Goal: Information Seeking & Learning: Learn about a topic

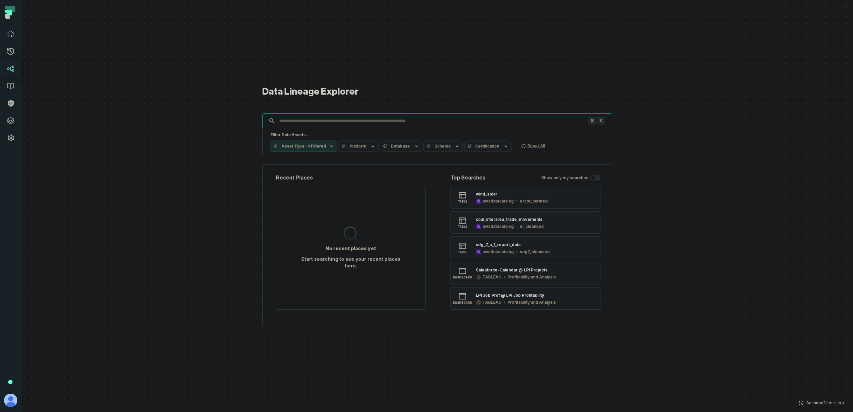
click at [804, 406] on button "Scanned [DATE] 10:01:55 AM" at bounding box center [821, 403] width 54 height 8
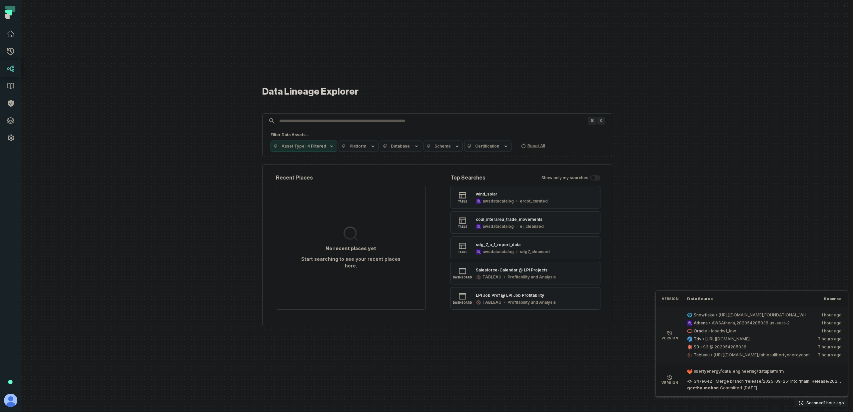
click at [714, 255] on div at bounding box center [436, 206] width 831 height 412
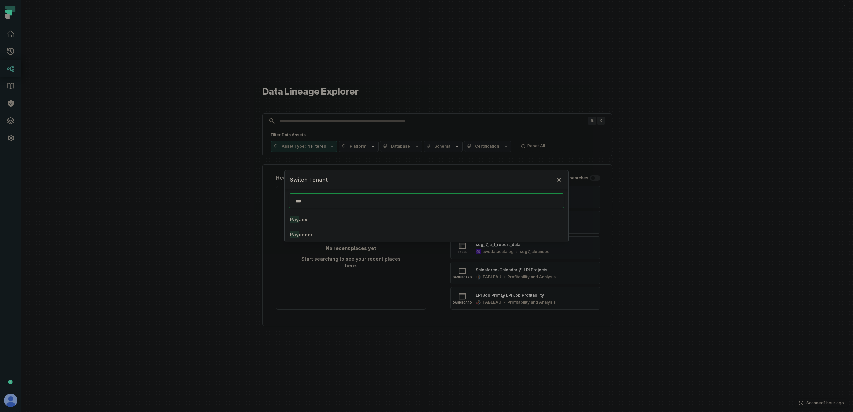
type input "***"
click button "Pay Joy" at bounding box center [425, 219] width 283 height 15
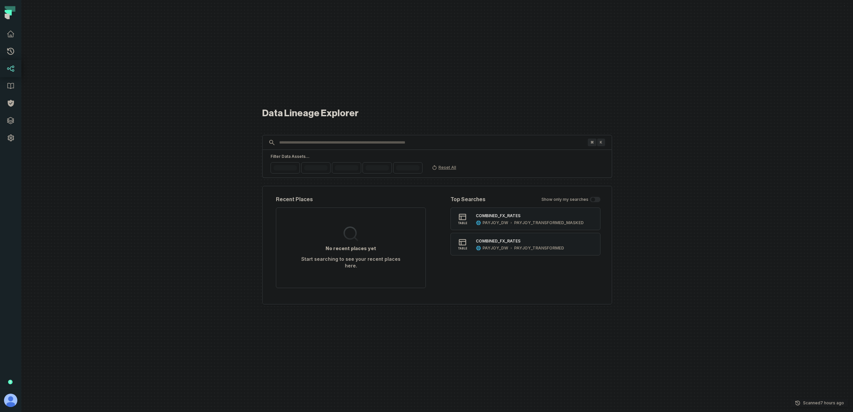
click at [808, 402] on p "Scanned 9/28/2025, 4:06:11 AM" at bounding box center [823, 403] width 41 height 7
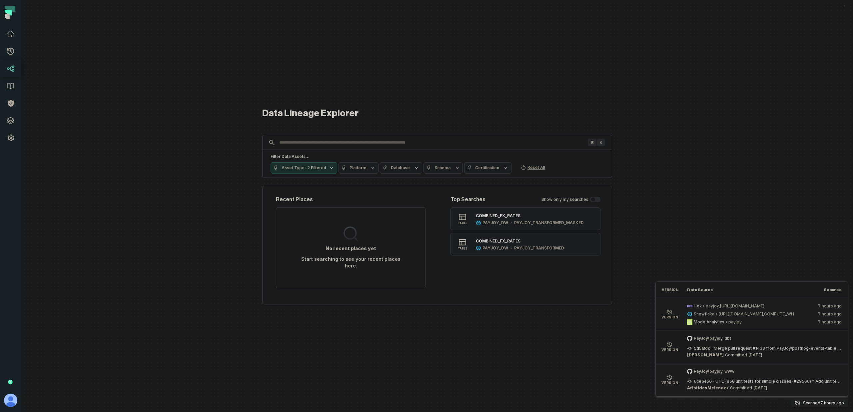
click at [729, 307] on span "payjoy,https://app.hex.tech" at bounding box center [759, 305] width 108 height 5
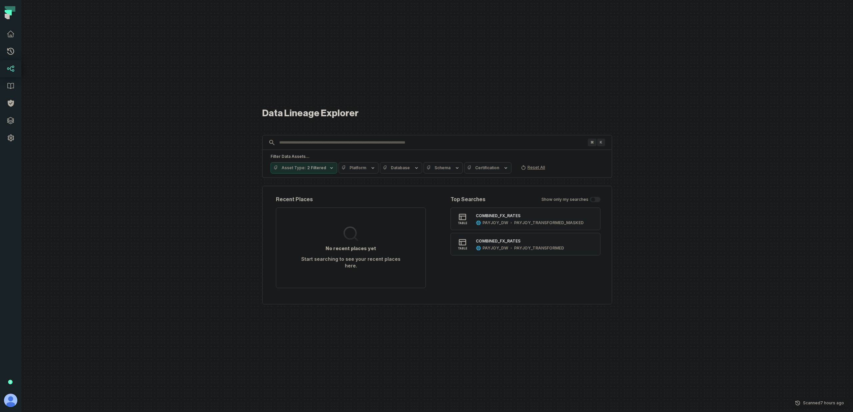
click at [370, 170] on icon "button" at bounding box center [372, 167] width 5 height 5
click at [344, 213] on button "HEX (4,857)" at bounding box center [342, 211] width 5 height 5
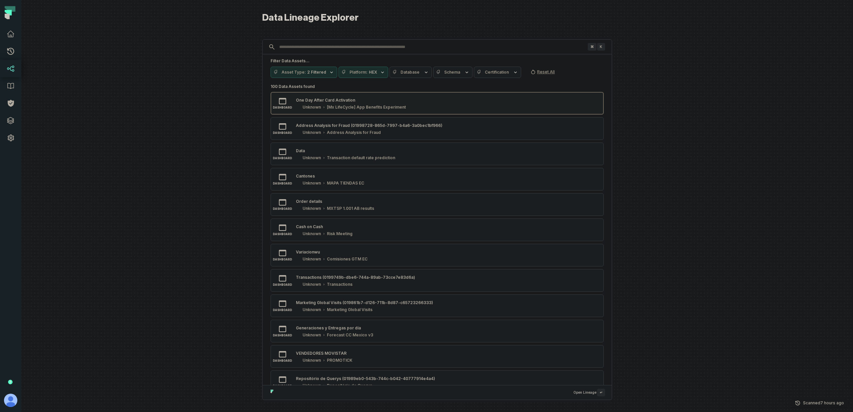
click at [455, 102] on button "dashboard One Day After Card Activation Unknown [Mx LifeCycle] App Benefits Exp…" at bounding box center [436, 103] width 333 height 23
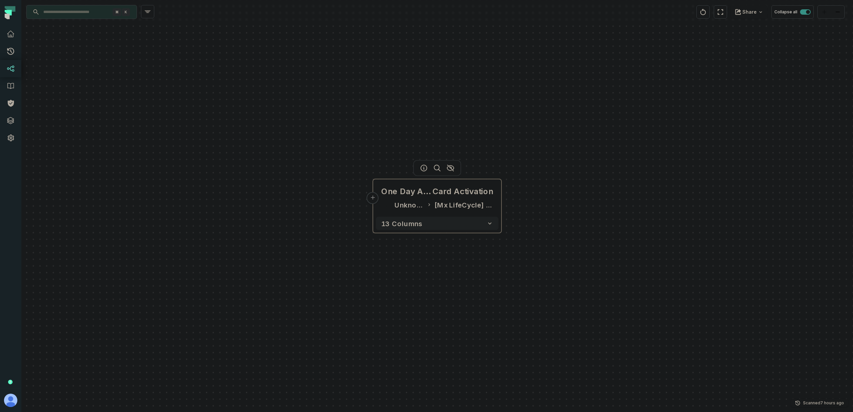
click at [433, 197] on div "One Day After Card Activation Unknown [Mx LifeCycle] App Benefits Experiment" at bounding box center [437, 198] width 123 height 32
click at [373, 205] on button "+" at bounding box center [373, 203] width 12 height 12
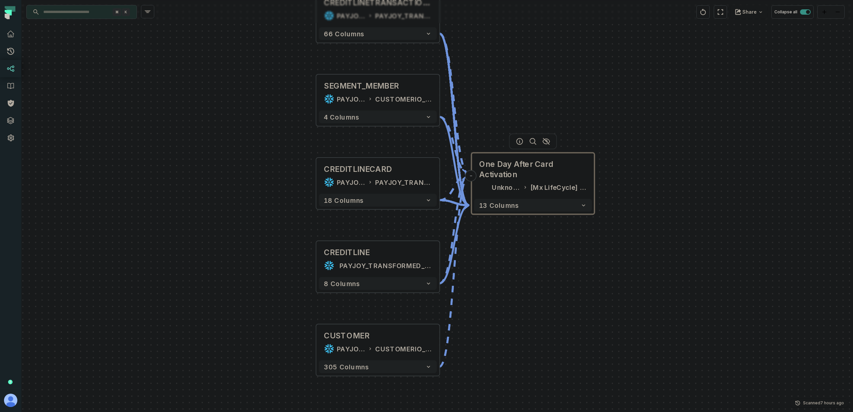
drag, startPoint x: 464, startPoint y: 295, endPoint x: 373, endPoint y: 203, distance: 129.3
click at [373, 204] on div "+ CREDITLINETRANSACTIONS PAYJOY_DW PAYJOY_TRANSFORMED_MASKED + 66 columns + SEG…" at bounding box center [436, 206] width 831 height 412
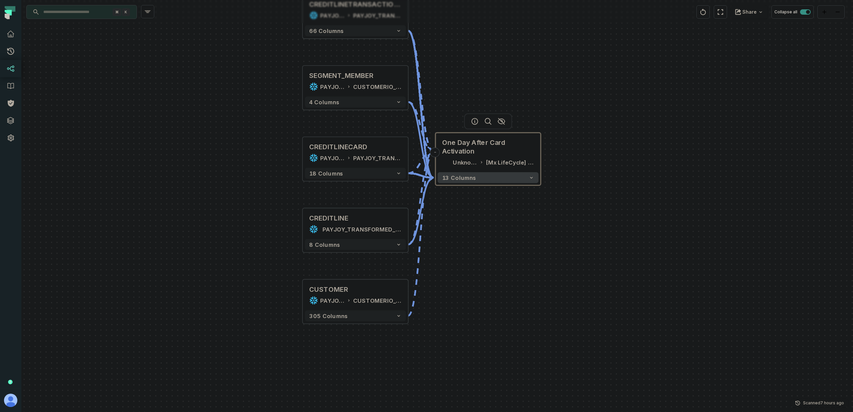
click at [525, 178] on button "13 columns" at bounding box center [487, 177] width 101 height 11
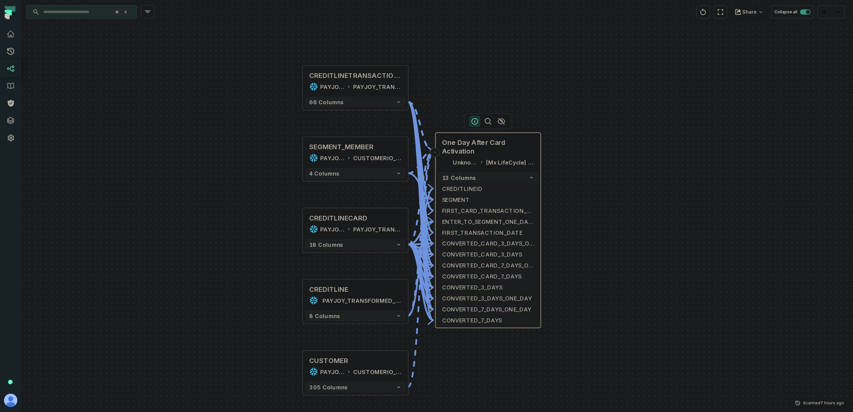
click at [474, 121] on icon "button" at bounding box center [475, 121] width 8 height 8
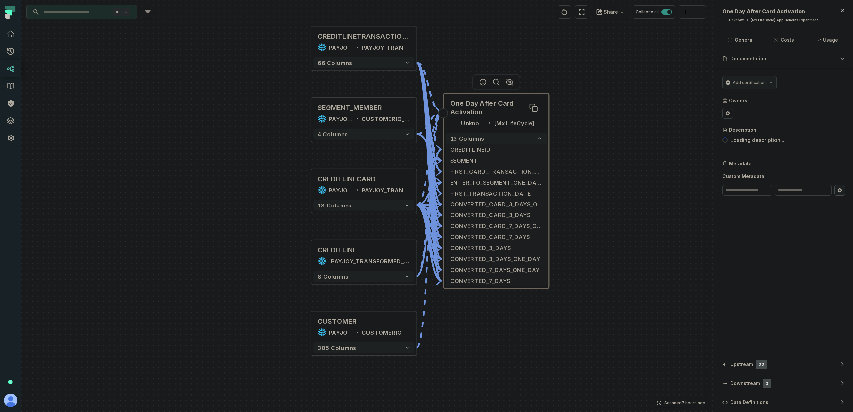
drag, startPoint x: 493, startPoint y: 146, endPoint x: 502, endPoint y: 94, distance: 52.8
click at [502, 99] on span "One Day After Card Activation" at bounding box center [496, 108] width 92 height 18
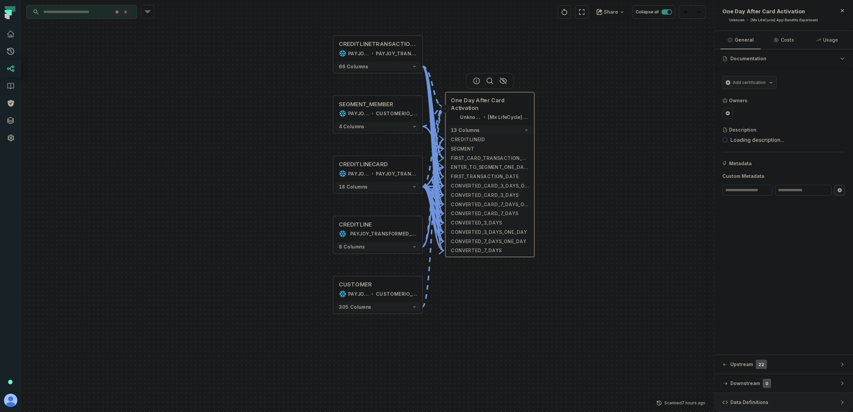
click at [754, 398] on button "Data Definitions" at bounding box center [783, 402] width 139 height 19
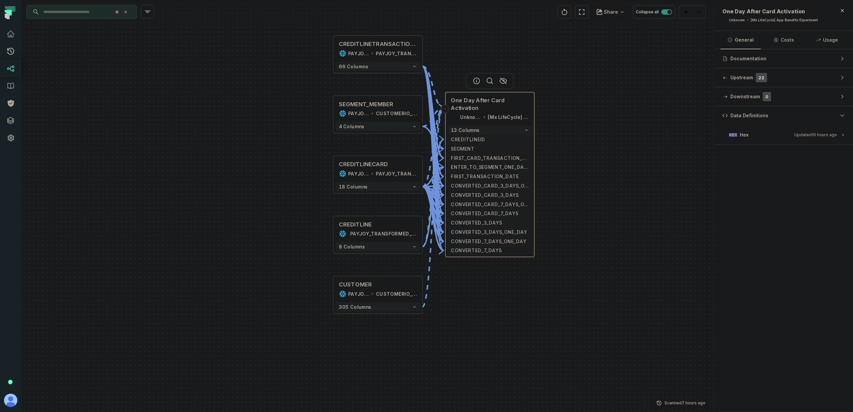
click at [772, 132] on button "Hex Updated 9/28/2025, 1:06:11 AM" at bounding box center [783, 134] width 123 height 9
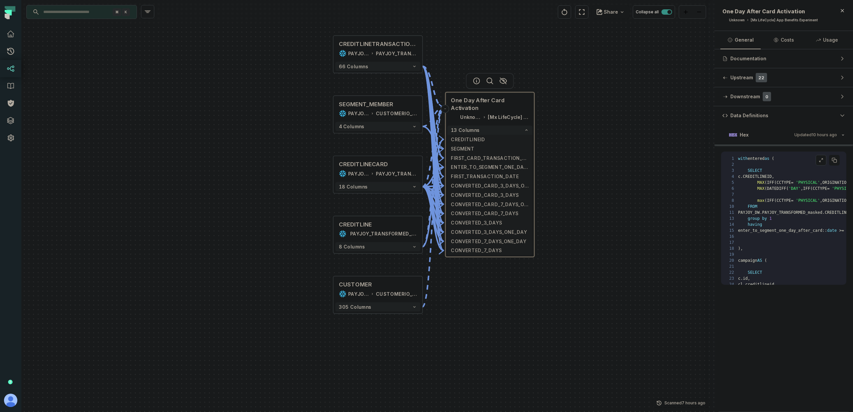
click at [820, 158] on icon at bounding box center [820, 160] width 5 height 5
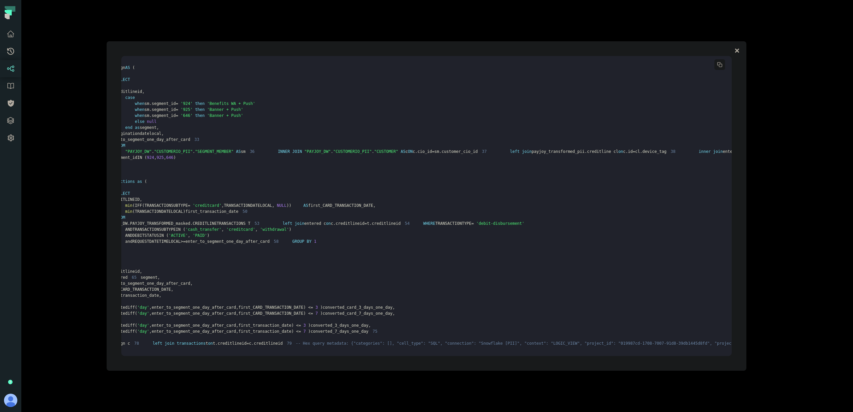
scroll to position [192, 0]
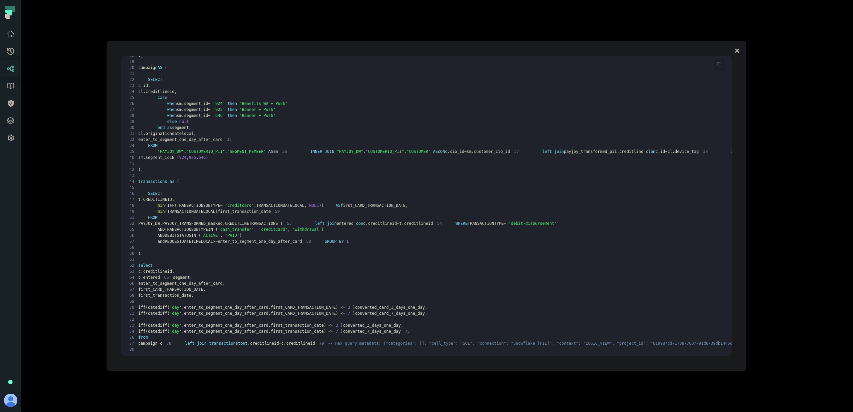
click at [95, 323] on div at bounding box center [426, 206] width 853 height 412
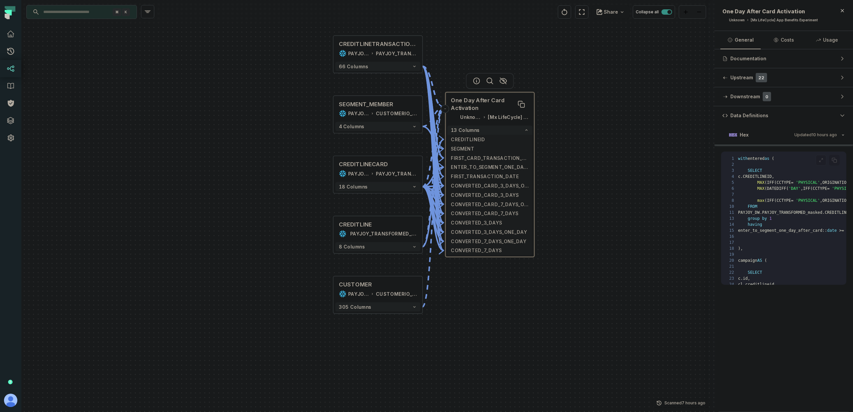
click at [495, 106] on span "One Day After Card Activation" at bounding box center [490, 104] width 78 height 15
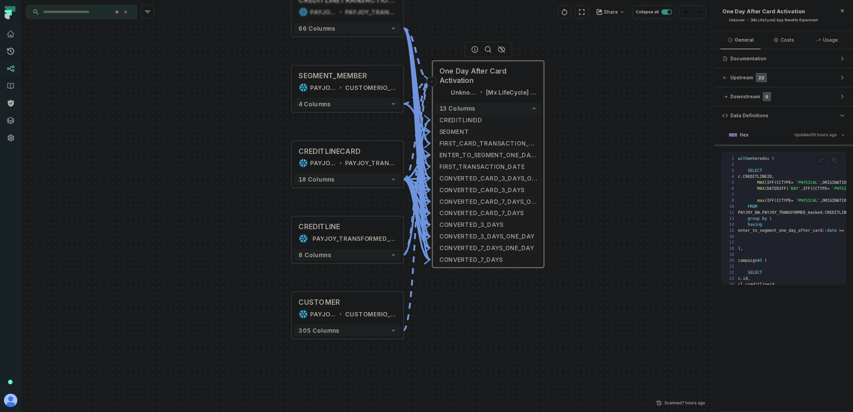
click at [667, 404] on p "Scanned 9/28/2025, 4:06:11 AM" at bounding box center [684, 403] width 41 height 7
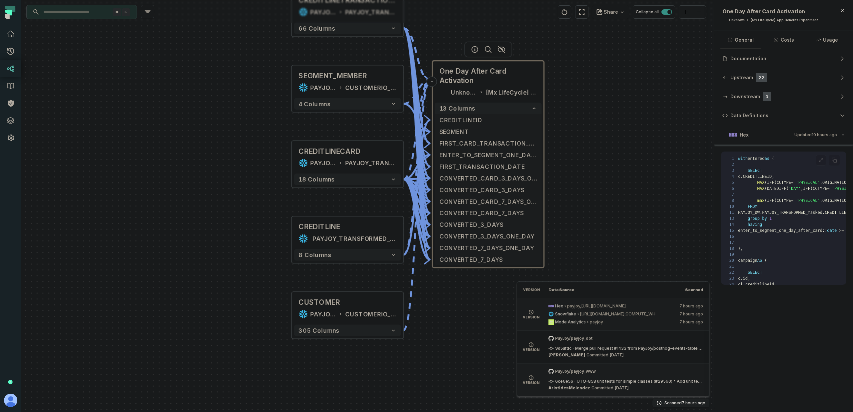
click at [155, 277] on div "+ CREDITLINETRANSACTIONS PAYJOY_DW PAYJOY_TRANSFORMED_MASKED + 66 columns + SEG…" at bounding box center [367, 206] width 693 height 412
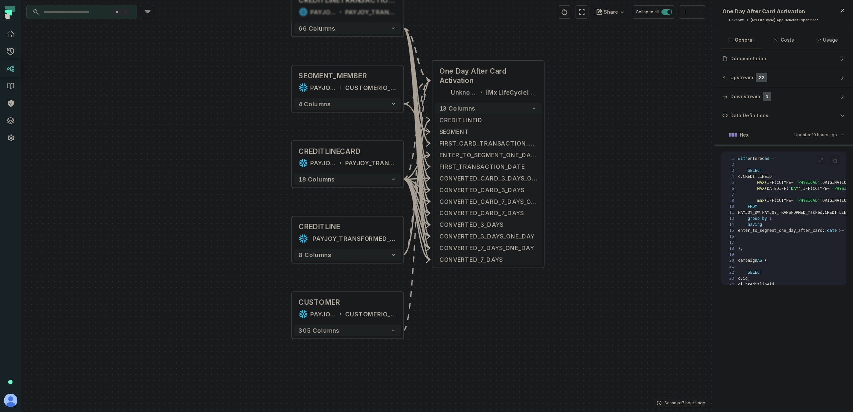
click at [663, 403] on button "Scanned 9/28/2025, 4:06:11 AM" at bounding box center [680, 403] width 57 height 8
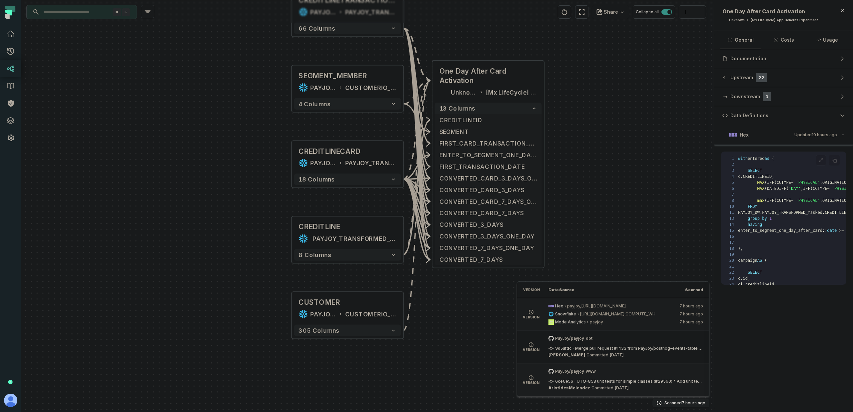
click at [450, 306] on div "+ CREDITLINETRANSACTIONS PAYJOY_DW PAYJOY_TRANSFORMED_MASKED + 66 columns + SEG…" at bounding box center [367, 206] width 693 height 412
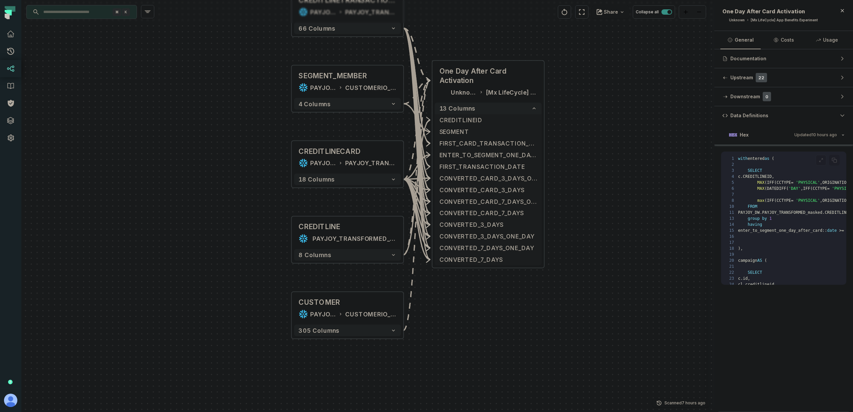
click at [82, 15] on input "Discovery Provider cmdk menu" at bounding box center [75, 12] width 73 height 11
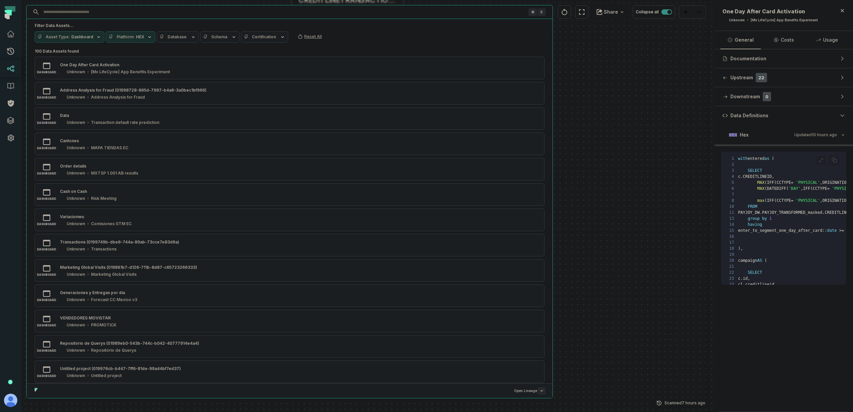
click at [634, 236] on div "+ CREDITLINETRANSACTIONS PAYJOY_DW PAYJOY_TRANSFORMED_MASKED + 66 columns + SEG…" at bounding box center [367, 206] width 693 height 412
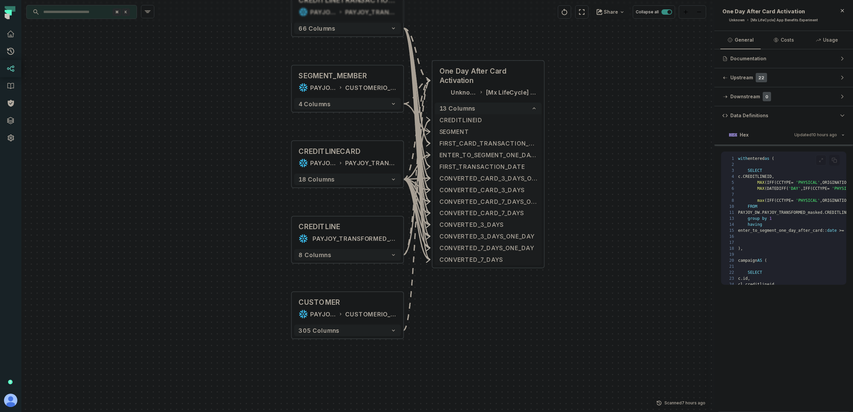
click at [580, 98] on div "+ CREDITLINETRANSACTIONS PAYJOY_DW PAYJOY_TRANSFORMED_MASKED + 66 columns + SEG…" at bounding box center [367, 206] width 693 height 412
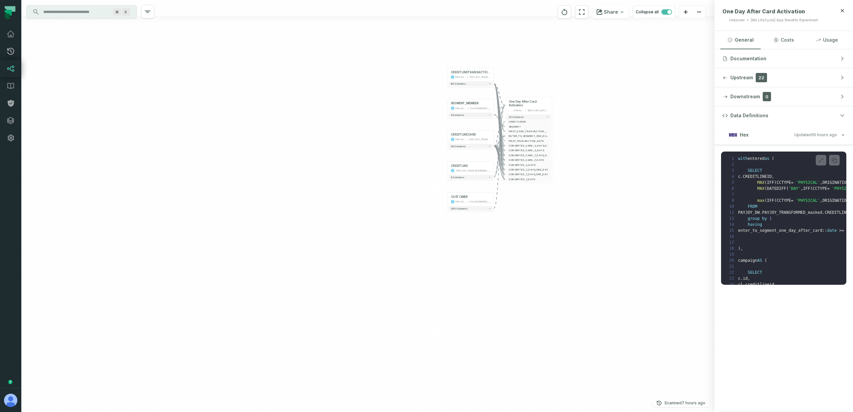
click at [63, 8] on input "Discovery Provider cmdk menu" at bounding box center [75, 12] width 73 height 11
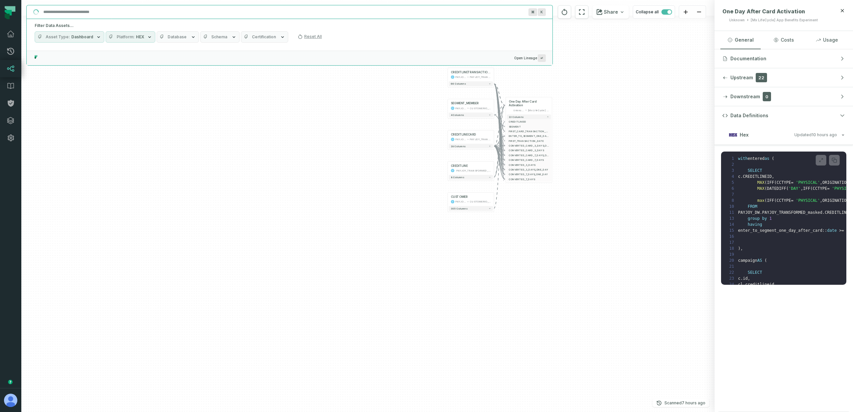
click at [120, 35] on span "Platform" at bounding box center [126, 36] width 18 height 5
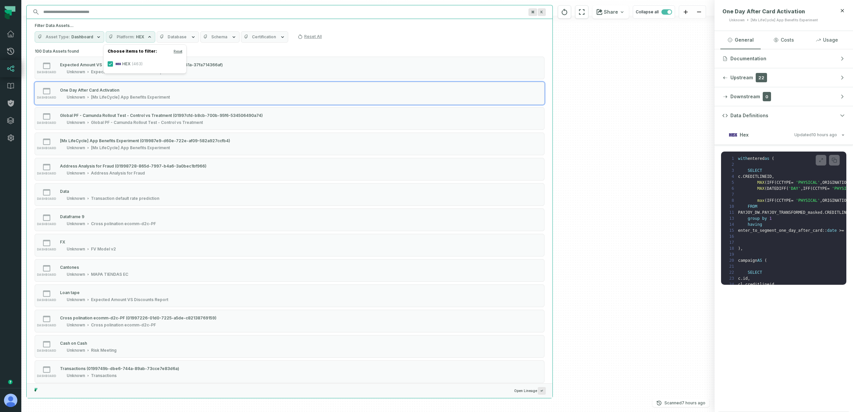
click at [126, 35] on span "Platform" at bounding box center [126, 36] width 18 height 5
click at [96, 36] on icon "button" at bounding box center [98, 36] width 5 height 5
click at [112, 24] on h5 "Filter Data Assets..." at bounding box center [290, 25] width 510 height 5
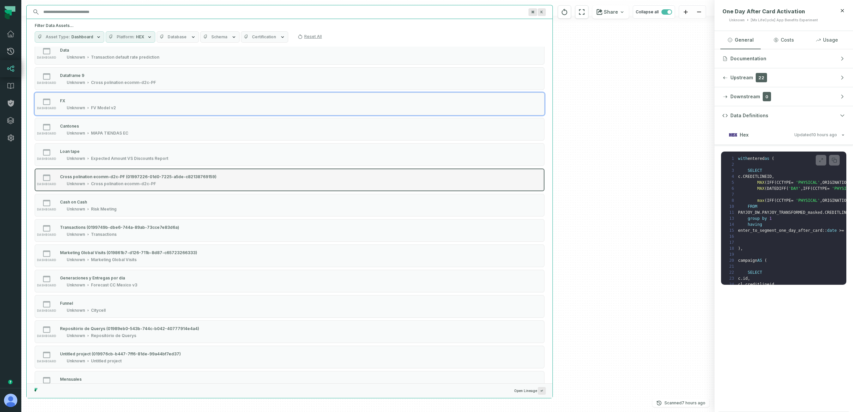
scroll to position [157, 0]
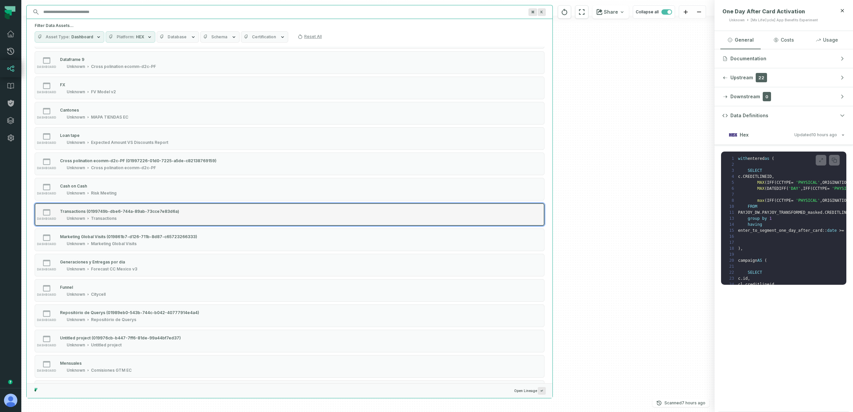
click at [107, 218] on div "Transactions" at bounding box center [104, 218] width 26 height 5
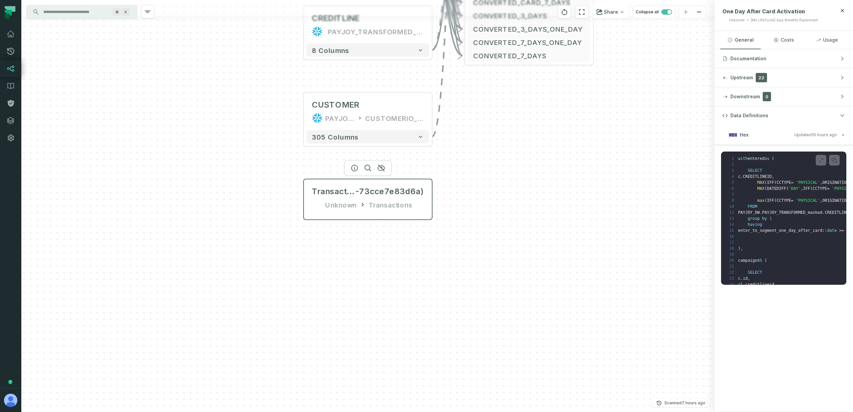
click at [366, 199] on div "Transactions (0199749b-dbe6-744a-89ab -73cce7e83d6a) Unknown Transactions" at bounding box center [367, 198] width 123 height 32
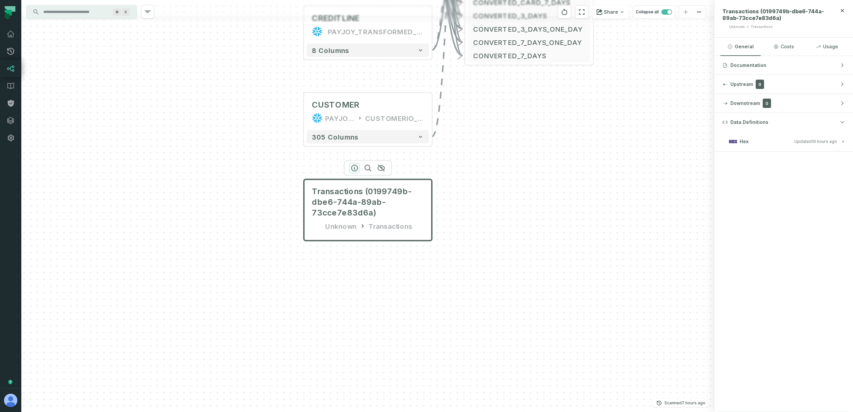
click at [353, 169] on icon "button" at bounding box center [354, 168] width 8 height 8
click at [800, 140] on span "Updated 9/28/2025, 1:06:11 AM" at bounding box center [815, 141] width 43 height 5
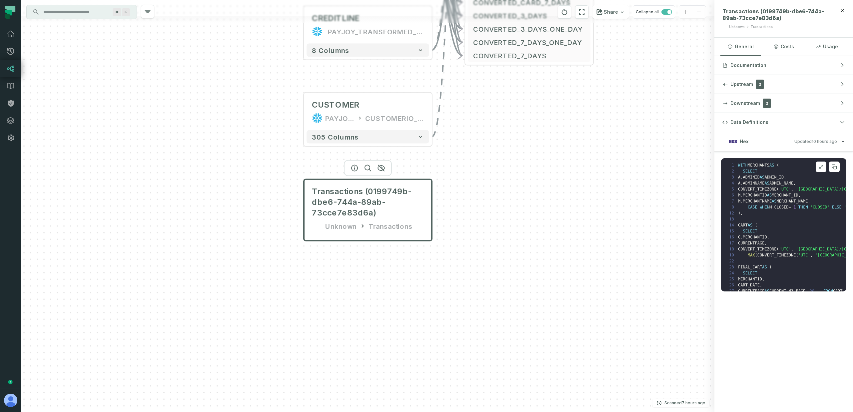
click at [820, 168] on icon at bounding box center [820, 166] width 5 height 5
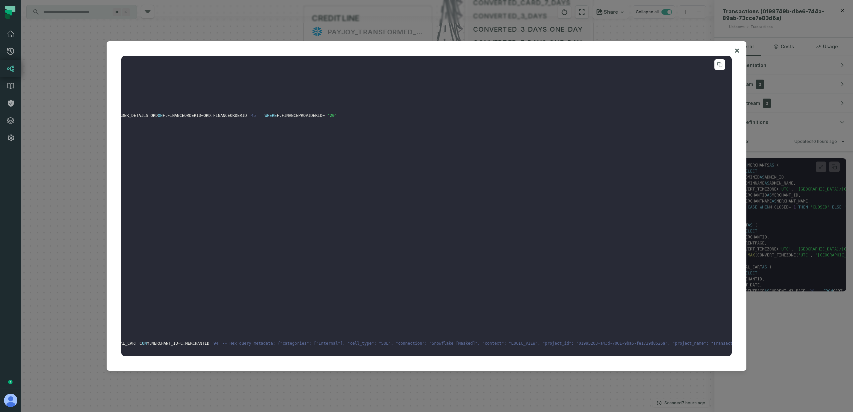
scroll to position [282, 576]
click at [569, 388] on div at bounding box center [426, 206] width 853 height 412
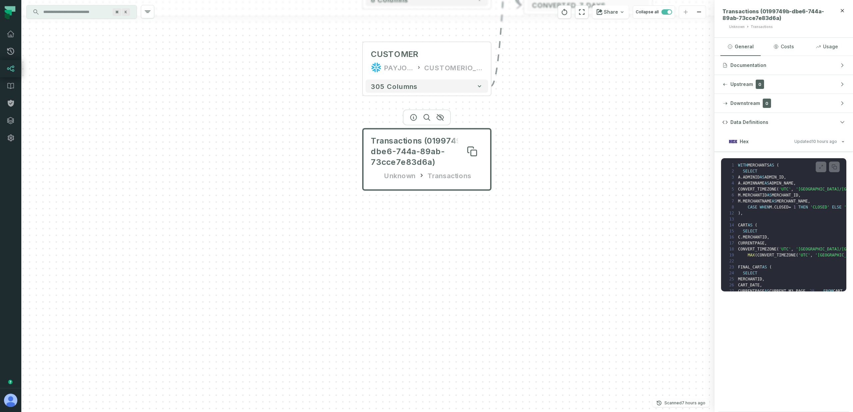
drag, startPoint x: 350, startPoint y: 197, endPoint x: 409, endPoint y: 147, distance: 77.7
click at [409, 147] on span "Transactions (0199749b-dbe6-744a-89ab-73cce7e83d6a)" at bounding box center [427, 152] width 112 height 32
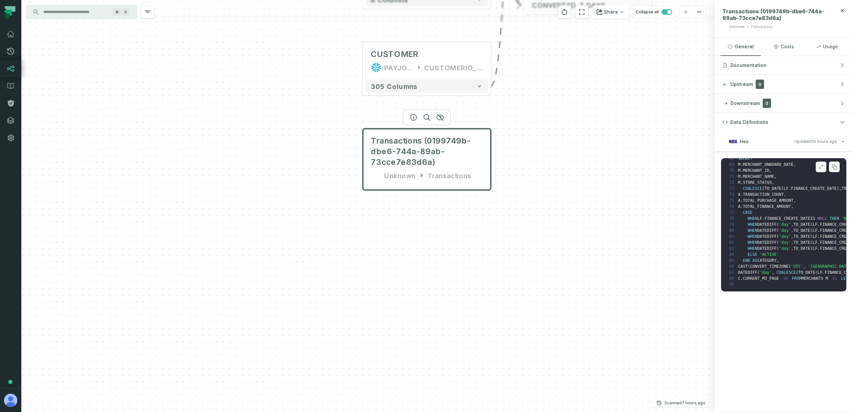
scroll to position [449, 0]
click at [821, 169] on icon at bounding box center [820, 166] width 5 height 5
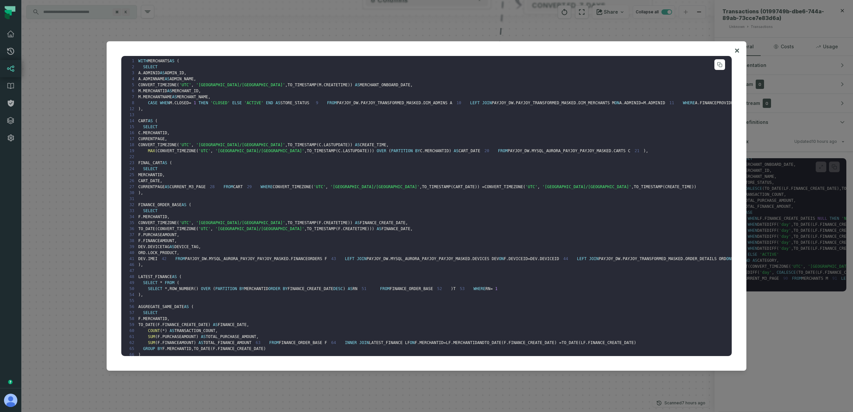
scroll to position [0, 0]
click at [67, 189] on div at bounding box center [426, 206] width 853 height 412
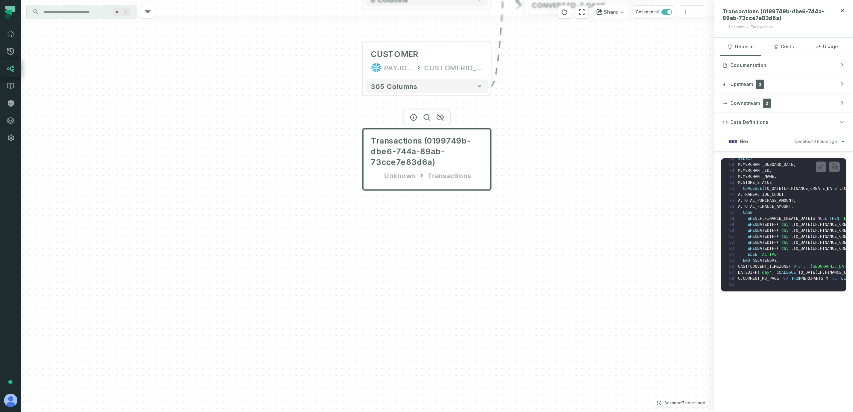
click at [88, 9] on input "Discovery Provider cmdk menu" at bounding box center [75, 12] width 73 height 11
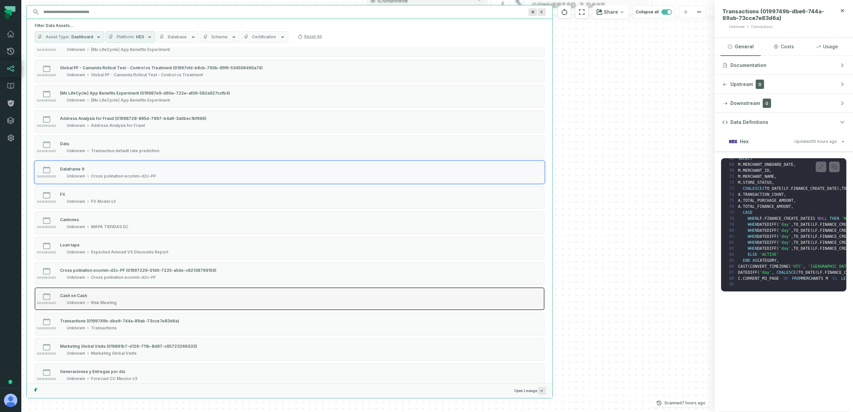
scroll to position [116, 0]
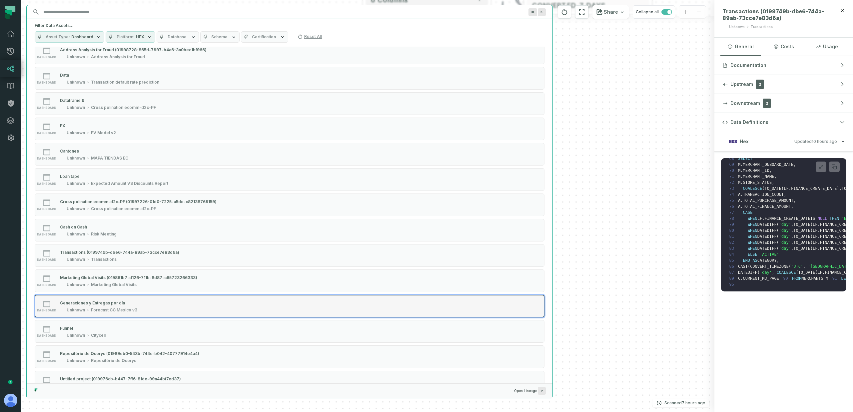
click at [121, 306] on div "Generaciones y Entregas por día Unknown Forecast CC Mexico v3" at bounding box center [98, 305] width 83 height 13
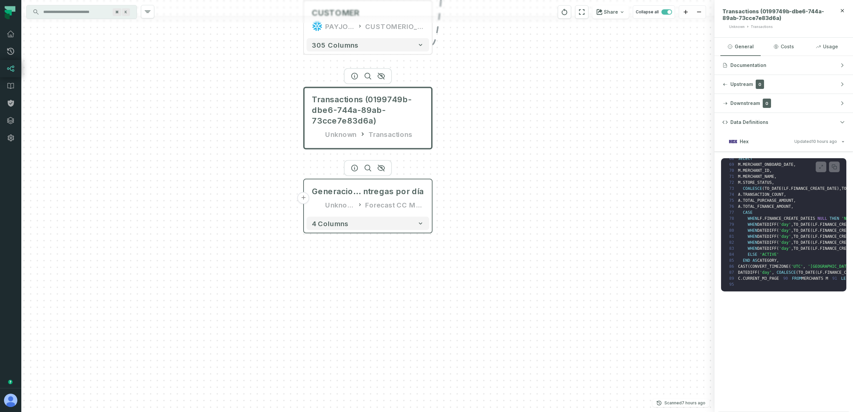
click at [338, 198] on div "Generaciones y E ntregas por día Unknown Forecast CC Mexico v3" at bounding box center [367, 198] width 123 height 32
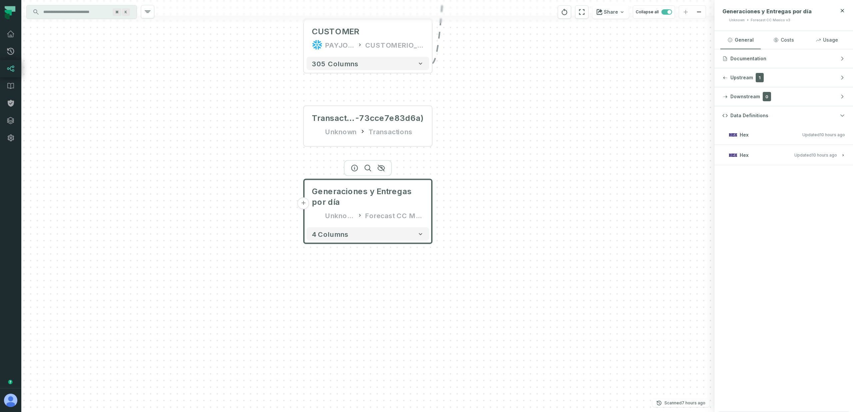
click at [823, 155] on relative-time "9/28/2025, 1:06:11 AM" at bounding box center [823, 155] width 25 height 5
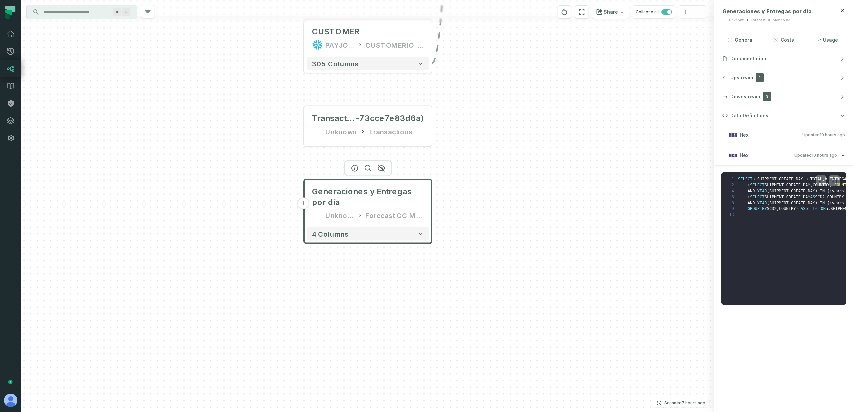
click at [303, 204] on button "+" at bounding box center [303, 203] width 12 height 12
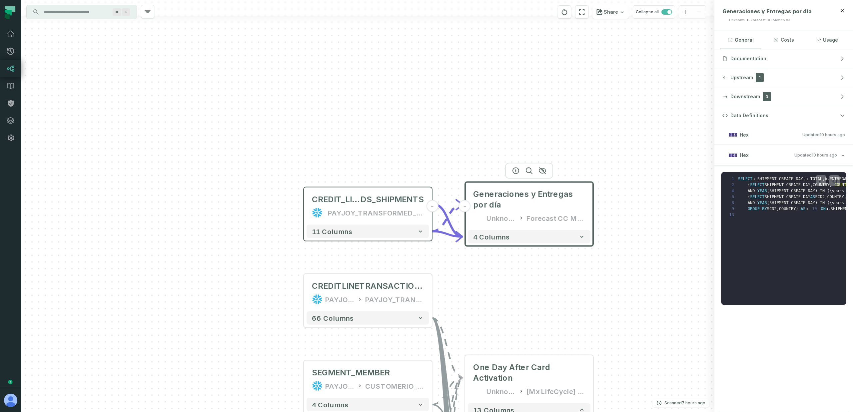
click at [343, 210] on div "PAYJOY_TRANSFORMED_MASKED" at bounding box center [376, 212] width 96 height 11
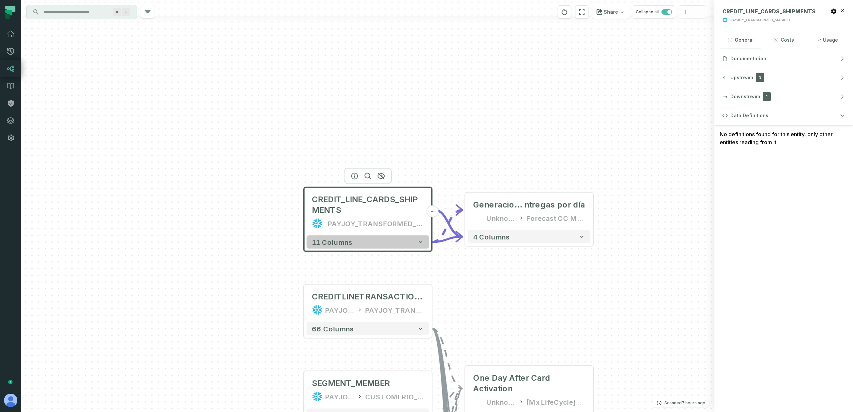
click at [360, 239] on button "11 columns" at bounding box center [367, 241] width 123 height 13
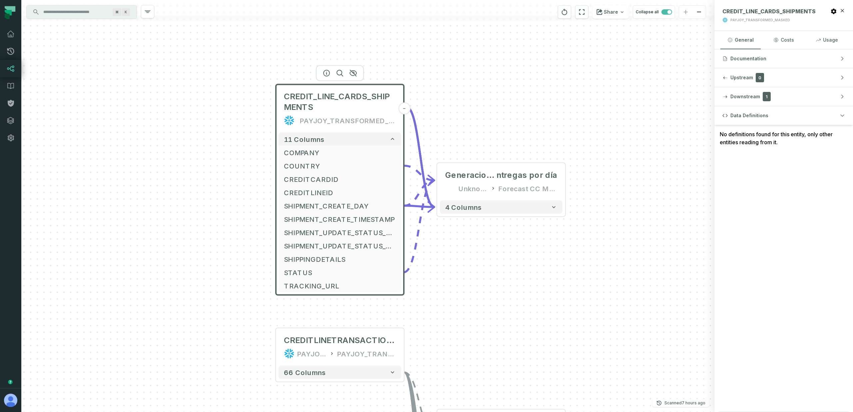
drag, startPoint x: 498, startPoint y: 210, endPoint x: 464, endPoint y: 87, distance: 128.0
click at [464, 87] on div "CREDIT_LINE_CARDS_SHIPMENTS PAYJOY_TRANSFORMED_MASKED - 11 columns COMPANY COUN…" at bounding box center [367, 206] width 693 height 412
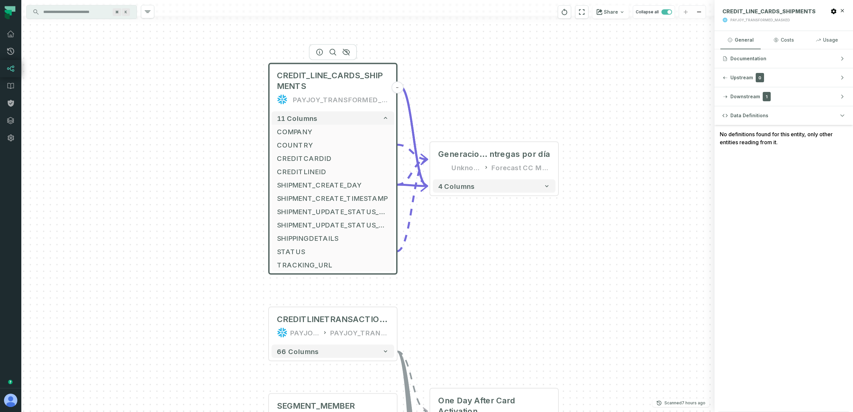
click at [325, 92] on div "CREDIT_LINE_CARDS_SHIPMENTS PAYJOY_TRANSFORMED_MASKED" at bounding box center [332, 87] width 123 height 43
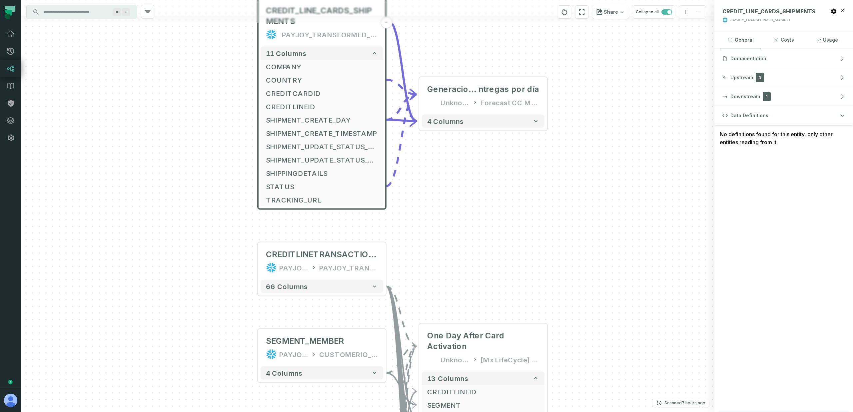
drag, startPoint x: 461, startPoint y: 221, endPoint x: 440, endPoint y: 97, distance: 125.3
click at [440, 97] on div "CREDIT_LINE_CARDS_SHIPMENTS PAYJOY_TRANSFORMED_MASKED - 11 columns COMPANY COUN…" at bounding box center [367, 206] width 693 height 412
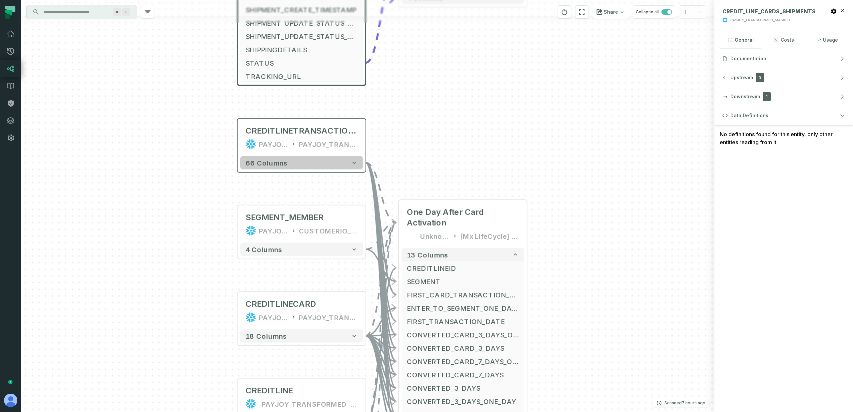
click at [293, 165] on button "66 columns" at bounding box center [301, 162] width 123 height 13
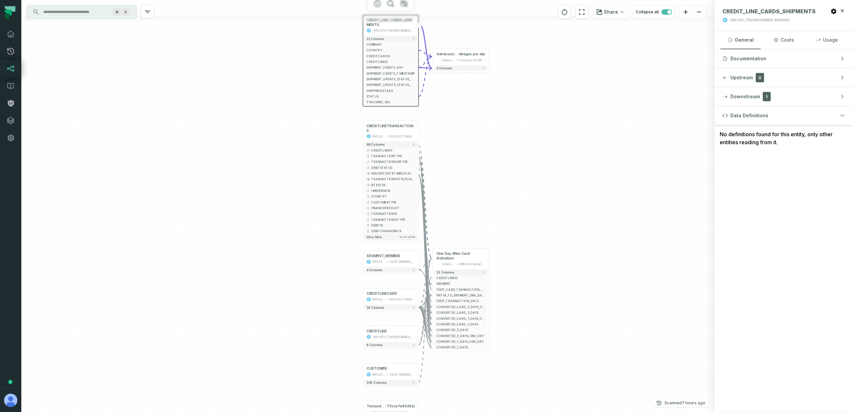
drag, startPoint x: 444, startPoint y: 173, endPoint x: 449, endPoint y: 130, distance: 42.8
click at [449, 130] on div "CREDIT_LINE_CARDS_SHIPMENTS PAYJOY_TRANSFORMED_MASKED - 11 columns COMPANY COUN…" at bounding box center [367, 206] width 693 height 412
click at [447, 65] on span "4 columns" at bounding box center [444, 65] width 16 height 3
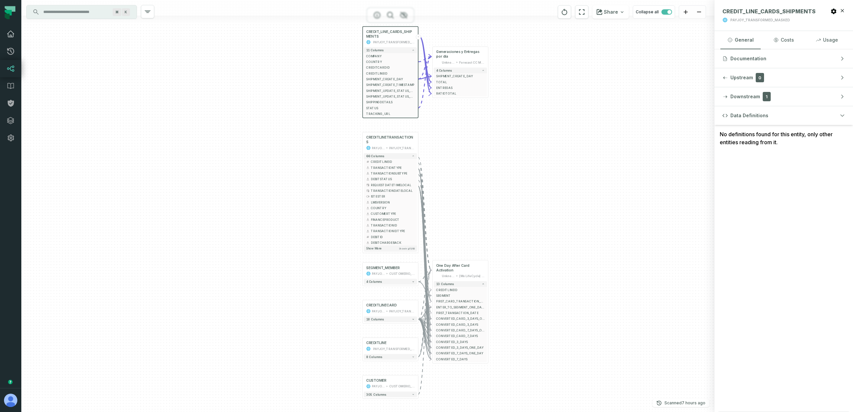
click at [12, 37] on icon at bounding box center [10, 34] width 7 height 6
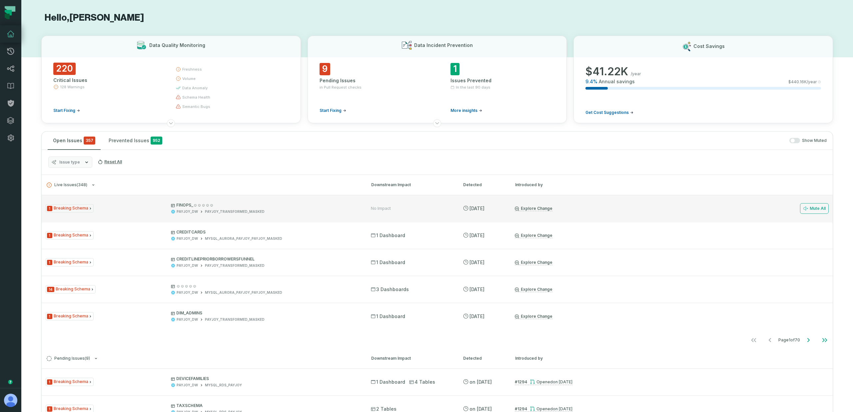
click at [317, 212] on div "PAYJOY_DW PAYJOY_TRANSFORMED_MASKED" at bounding box center [265, 211] width 188 height 5
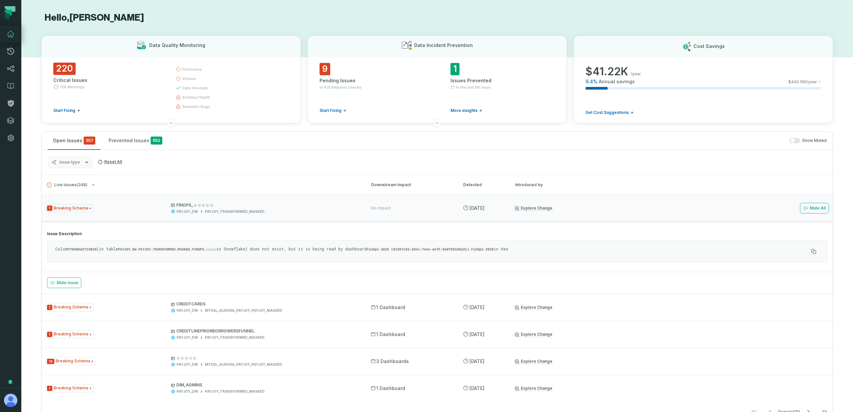
click at [206, 248] on code "PAYJOY_DW.PAYJOY_TRANSFORMED_MASKED.FINOPS_☺☺☺☺☺" at bounding box center [167, 249] width 99 height 4
click at [206, 247] on code "PAYJOY_DW.PAYJOY_TRANSFORMED_MASKED.FINOPS_☺☺☺☺☺" at bounding box center [167, 249] width 99 height 4
click at [189, 247] on p "Column TRANSACTIONID (in table PAYJOY_DW.PAYJOY_TRANSFORMED_MASKED.FINOPS_☺☺☺☺☺…" at bounding box center [431, 249] width 753 height 6
click at [276, 206] on p "FINOPS_☺☺☺☺☺" at bounding box center [265, 204] width 188 height 5
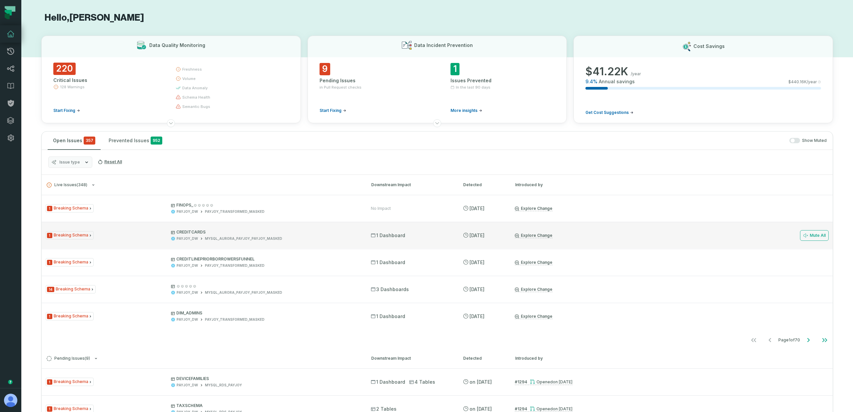
scroll to position [44, 0]
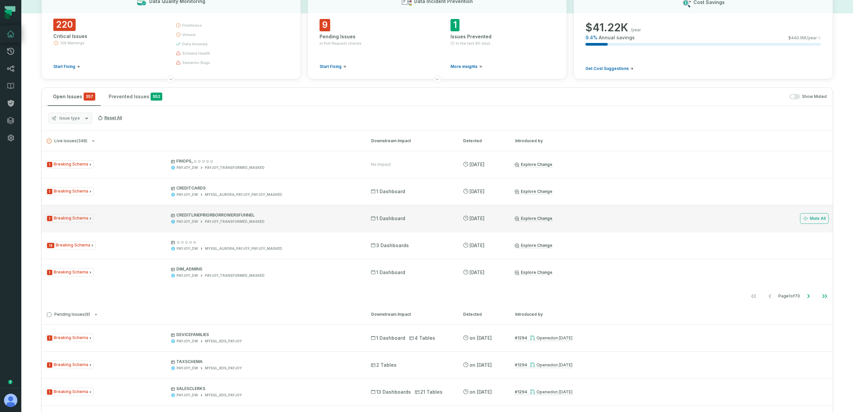
click at [320, 223] on div "PAYJOY_DW PAYJOY_TRANSFORMED_MASKED" at bounding box center [265, 221] width 188 height 5
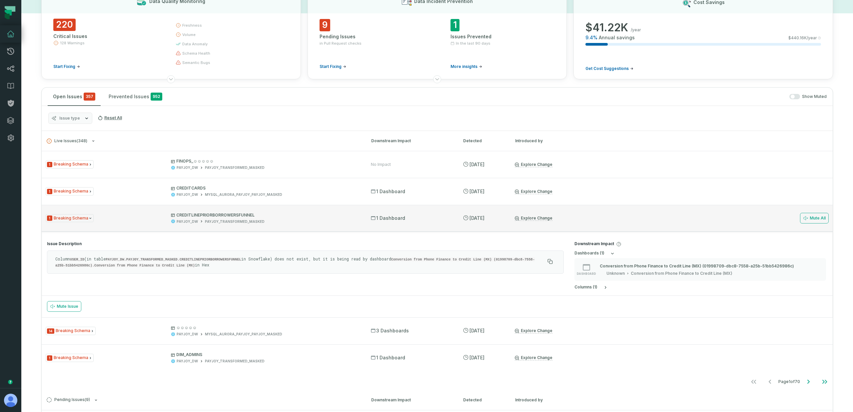
click at [317, 222] on div "PAYJOY_DW PAYJOY_TRANSFORMED_MASKED" at bounding box center [265, 221] width 188 height 5
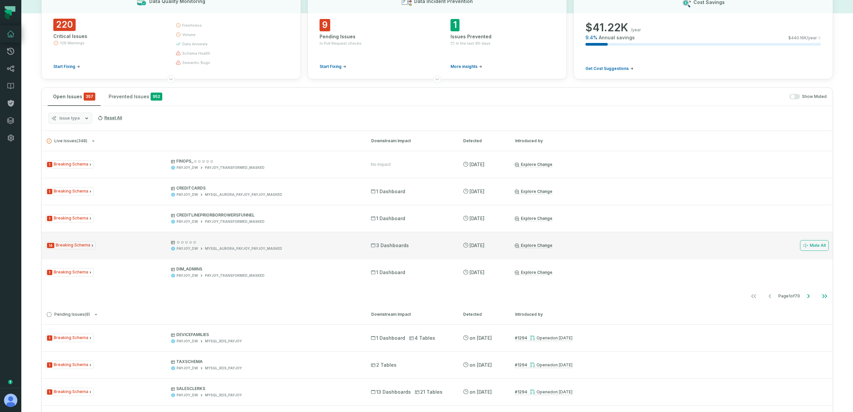
click at [303, 240] on p "☺☺☺☺☺" at bounding box center [265, 241] width 188 height 5
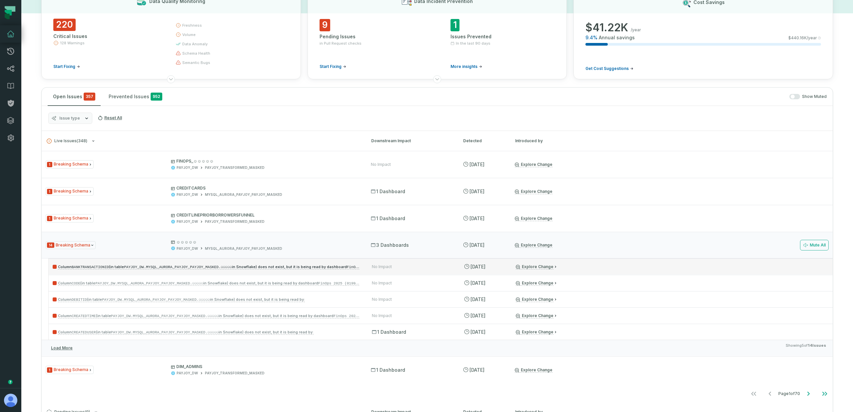
click at [275, 265] on span "Column BANKTRANSACTIONID (in table PAYJOY_DW.MYSQL_AURORA_PAYJOY_PAYJOY_MASKED.…" at bounding box center [276, 266] width 436 height 5
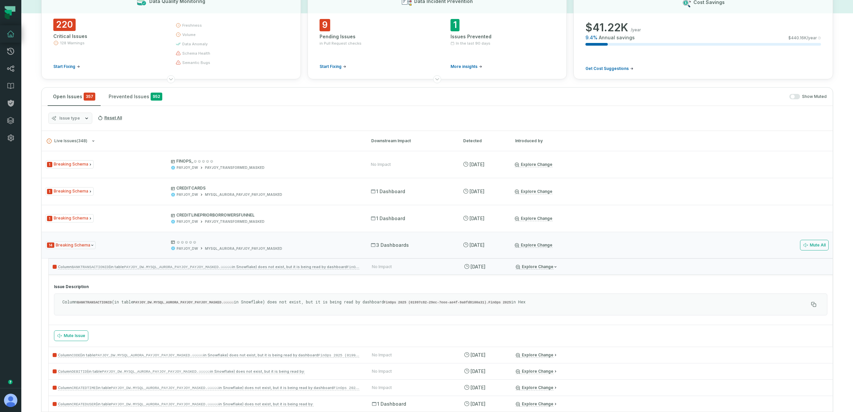
click at [234, 302] on code "PAYJOY_DW.MYSQL_AURORA_PAYJOY_PAYJOY_MASKED.☺☺☺☺☺" at bounding box center [183, 302] width 101 height 4
click at [227, 303] on code "PAYJOY_DW.MYSQL_AURORA_PAYJOY_PAYJOY_MASKED.☺☺☺☺☺" at bounding box center [183, 302] width 101 height 4
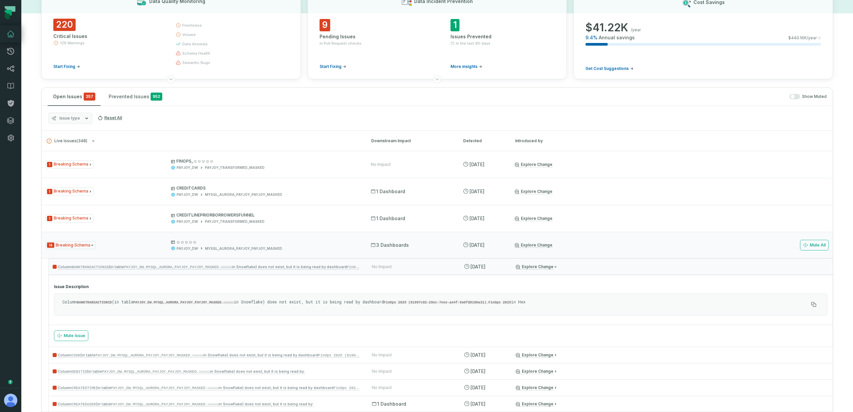
click at [217, 303] on code "PAYJOY_DW.MYSQL_AURORA_PAYJOY_PAYJOY_MASKED.☺☺☺☺☺" at bounding box center [183, 302] width 101 height 4
click at [254, 302] on p "Column BANKTRANSACTIONID (in table PAYJOY_DW.MYSQL_AURORA_PAYJOY_PAYJOY_MASKED.…" at bounding box center [435, 302] width 746 height 6
click at [299, 243] on p "☺☺☺☺☺" at bounding box center [265, 241] width 188 height 5
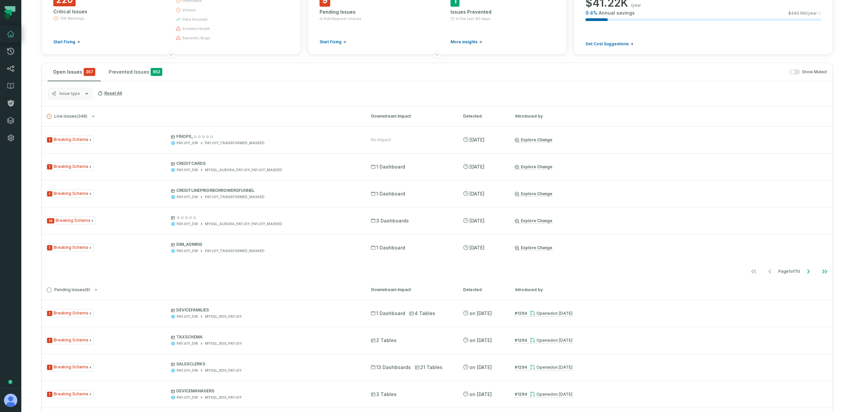
scroll to position [97, 0]
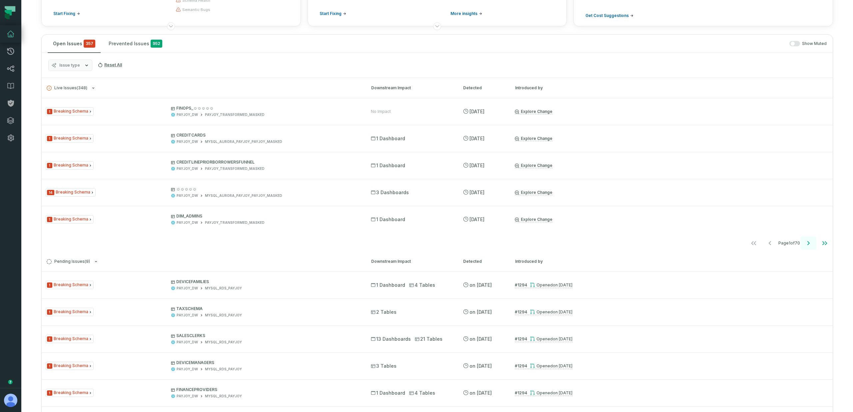
click at [807, 242] on icon "Go to next page" at bounding box center [808, 243] width 2 height 4
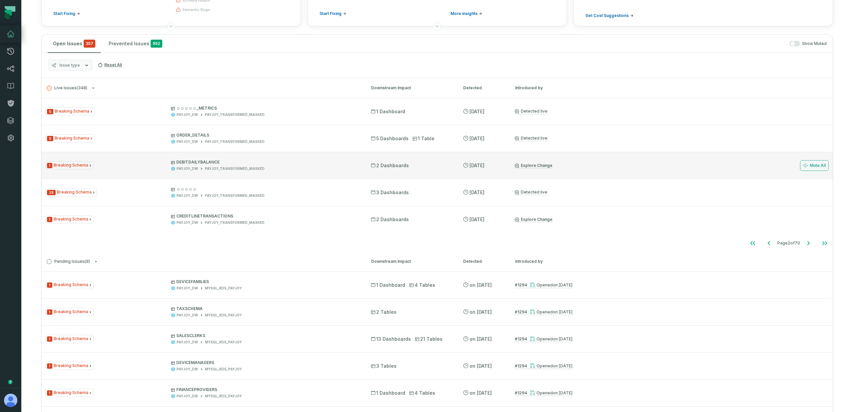
click at [252, 164] on p "DEBITDAILYBALANCE" at bounding box center [265, 162] width 188 height 5
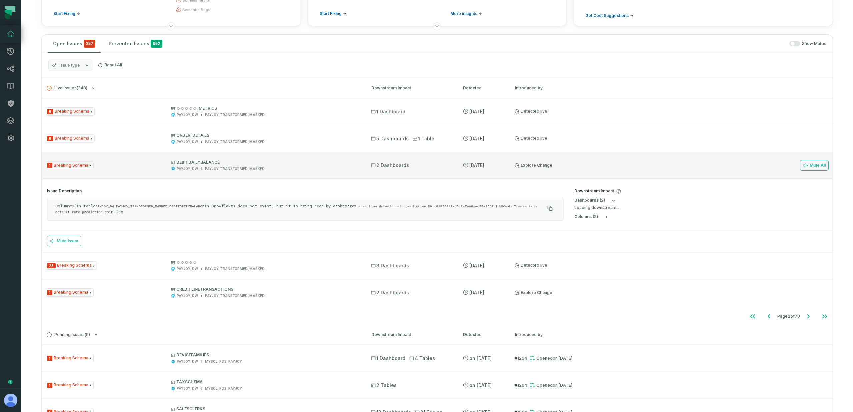
click at [252, 164] on p "DEBITDAILYBALANCE" at bounding box center [265, 162] width 188 height 5
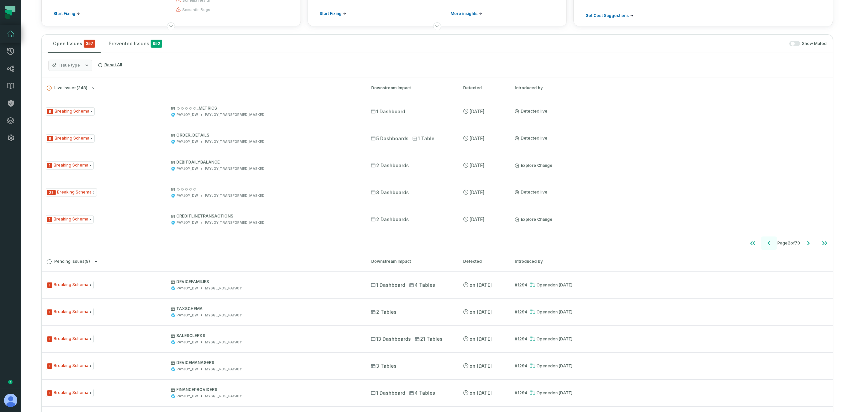
click at [767, 242] on icon "Go to previous page" at bounding box center [768, 243] width 2 height 4
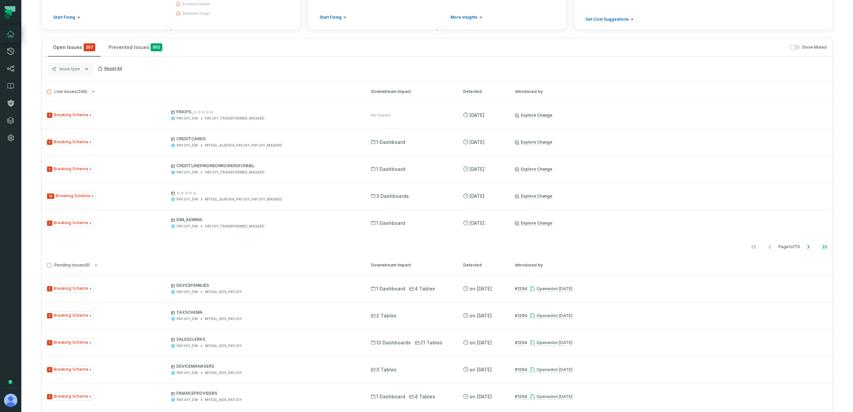
scroll to position [87, 0]
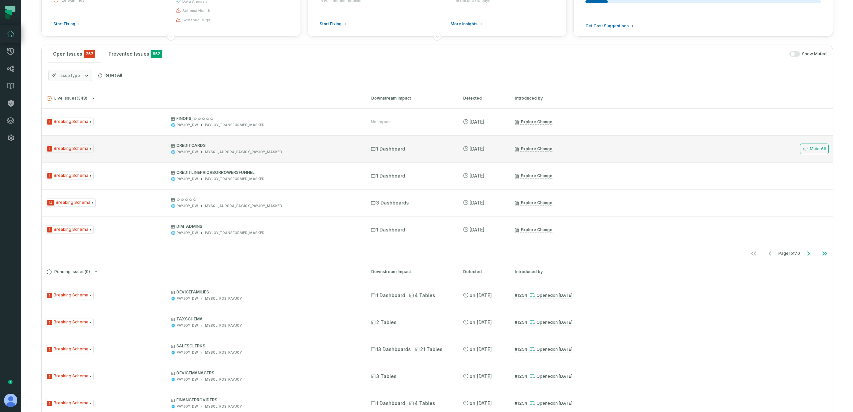
click at [537, 149] on link "Explore Change" at bounding box center [534, 148] width 38 height 5
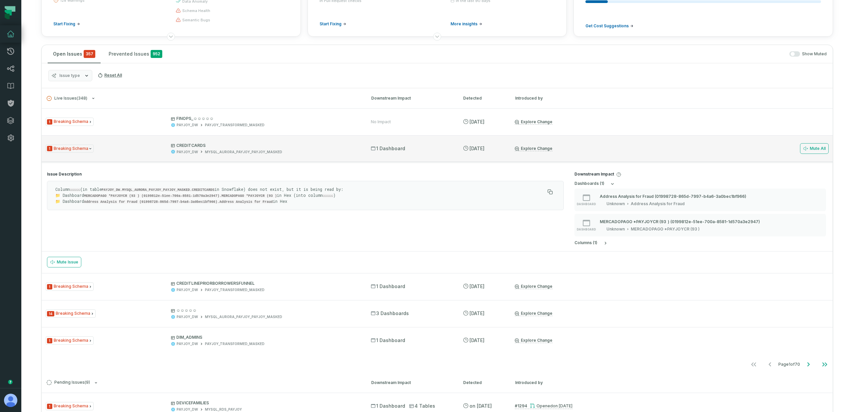
click at [430, 153] on div "1 Breaking Schema CREDITCARDS PAYJOY_DW MYSQL_AURORA_PAYJOY_PAYJOY_MASKED 1 Das…" at bounding box center [437, 148] width 791 height 27
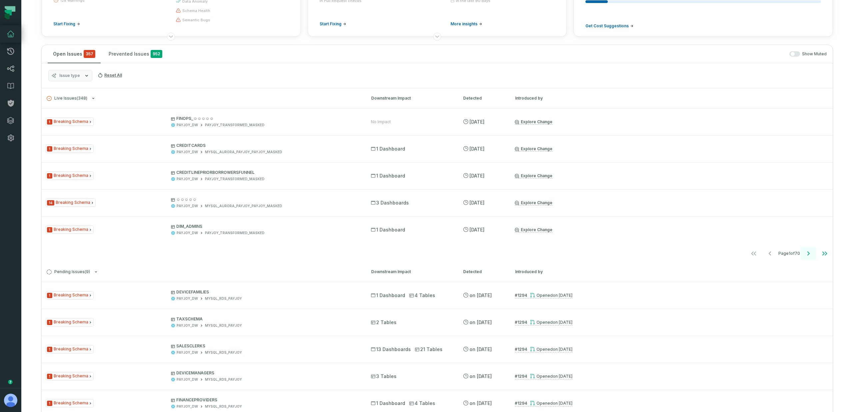
click at [807, 254] on icon "Go to next page" at bounding box center [808, 253] width 2 height 4
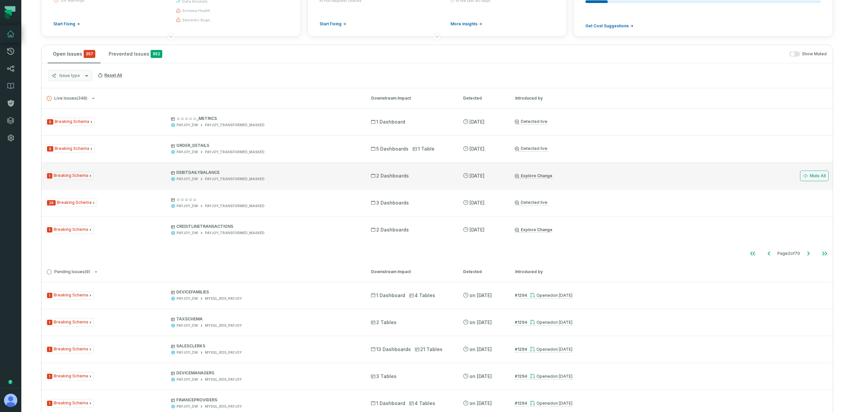
click at [530, 176] on link "Explore Change" at bounding box center [534, 175] width 38 height 5
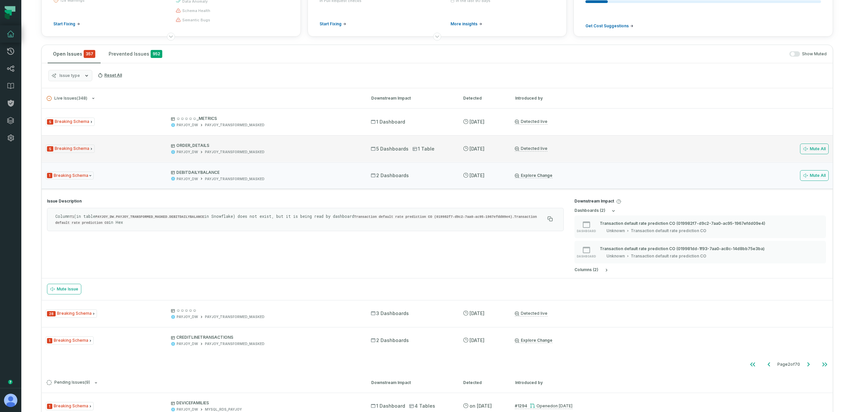
click at [280, 153] on div "PAYJOY_DW PAYJOY_TRANSFORMED_MASKED" at bounding box center [265, 152] width 188 height 5
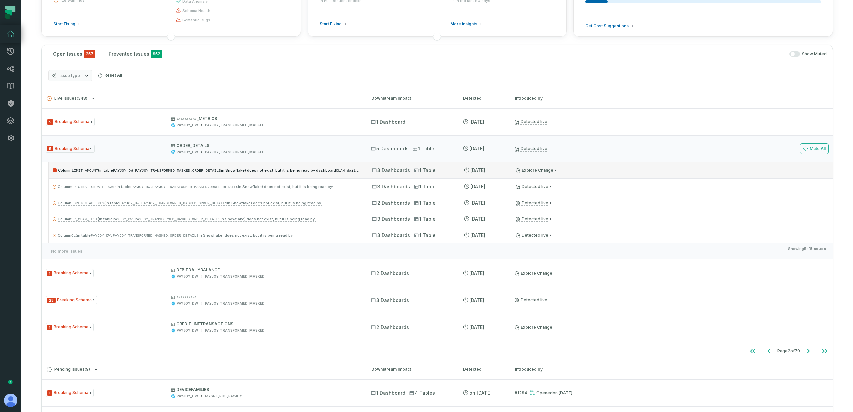
click at [270, 167] on p "Column LIMIT_AMOUNT (in table PAYJOY_DW.PAYJOY_TRANSFORMED_MASKED.ORDER_DETAILS…" at bounding box center [206, 170] width 307 height 8
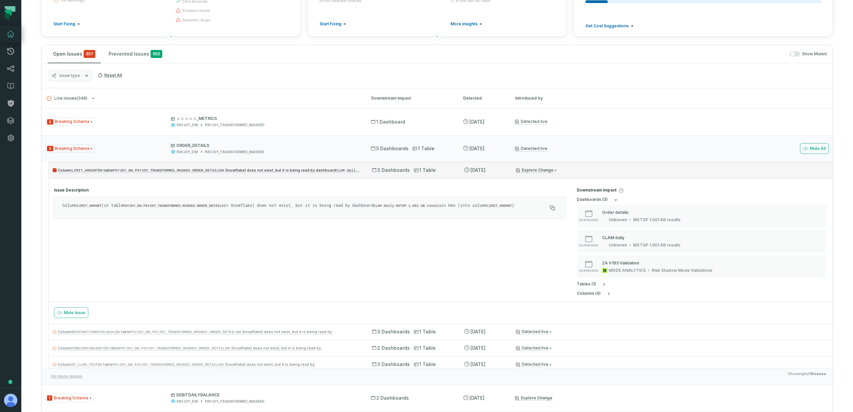
click at [275, 164] on div "Column LIMIT_AMOUNT (in table PAYJOY_DW.PAYJOY_TRANSFORMED_MASKED.ORDER_DETAILS…" at bounding box center [441, 170] width 784 height 16
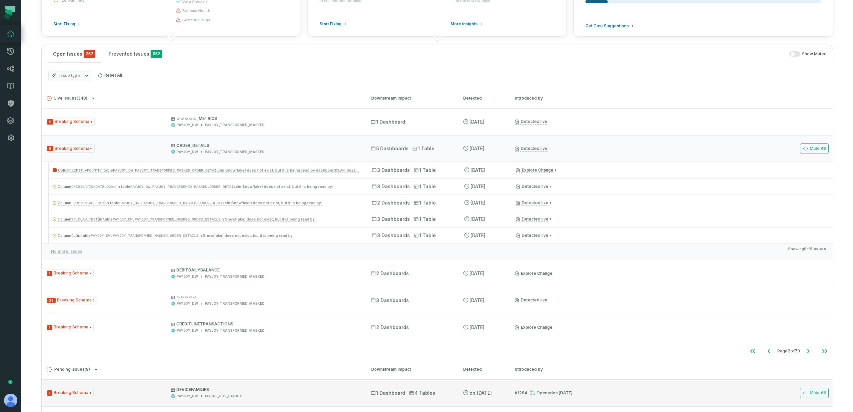
scroll to position [0, 0]
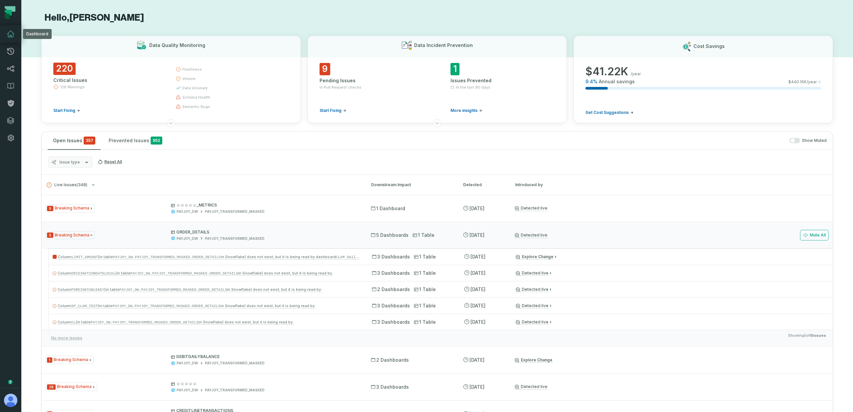
click at [9, 34] on icon at bounding box center [11, 34] width 8 height 8
click at [13, 68] on icon at bounding box center [11, 69] width 8 height 8
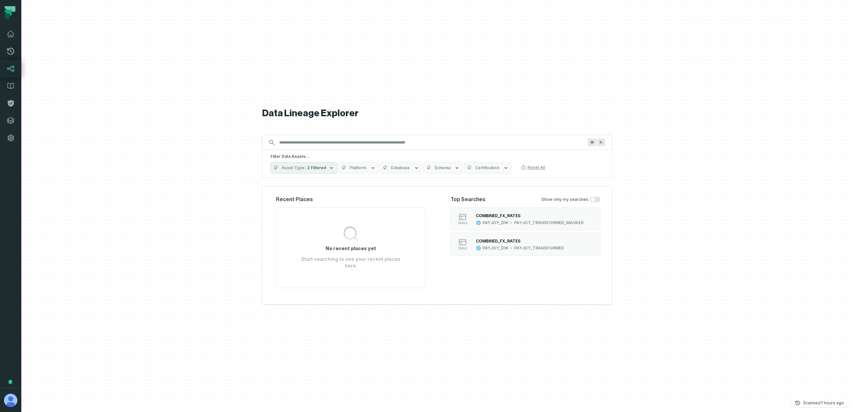
click at [342, 167] on button "Platform" at bounding box center [358, 167] width 40 height 11
click at [357, 212] on label "HEX (4,857)" at bounding box center [377, 211] width 83 height 13
click at [346, 212] on button "HEX (4,857)" at bounding box center [342, 211] width 5 height 5
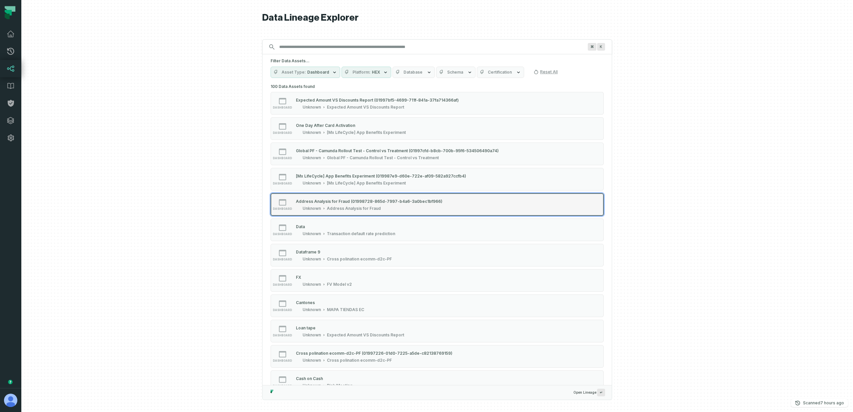
click at [328, 203] on div "Address Analysis for Fraud (01998728-865d-7997-b4a6-3a0bec1bf966)" at bounding box center [369, 201] width 147 height 5
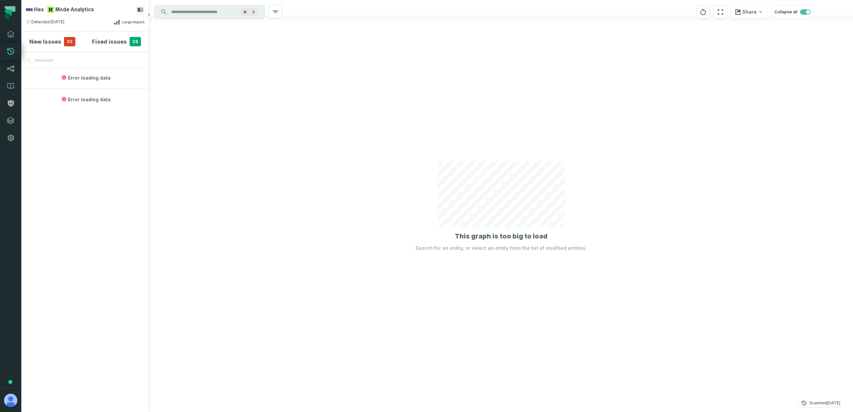
click at [67, 41] on span "32" at bounding box center [69, 41] width 11 height 9
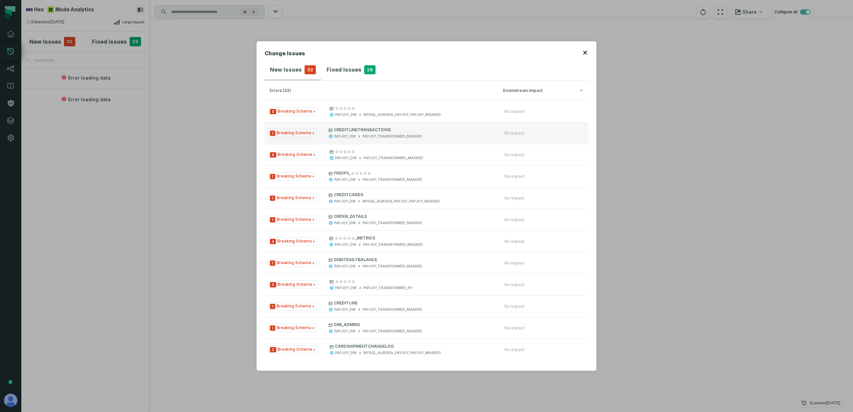
click at [422, 140] on button "1 Breaking Schema CREDITLINETRANSACTIONS PAYJOY_DW PAYJOY_TRANSFORMED_MASKED No…" at bounding box center [426, 132] width 324 height 21
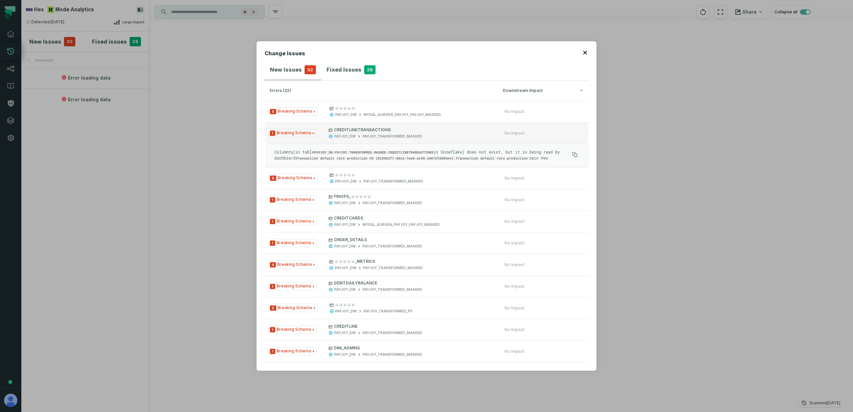
click at [423, 135] on div "PAYJOY_DW PAYJOY_TRANSFORMED_MASKED" at bounding box center [410, 136] width 164 height 5
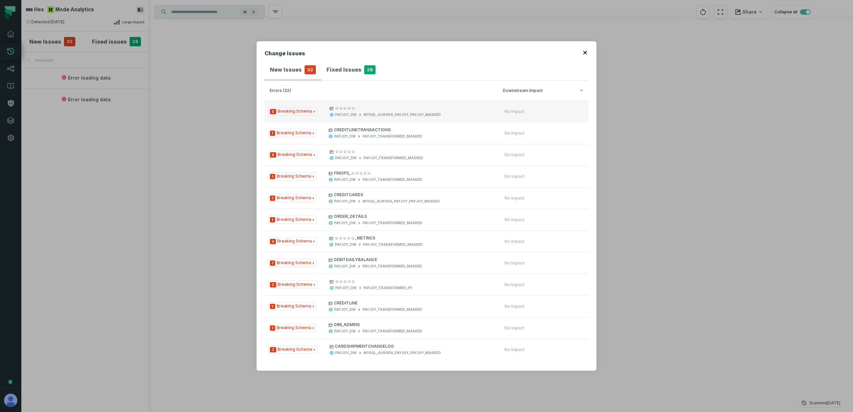
click at [423, 119] on button "5 Breaking Schema ☺☺☺☺☺ PAYJOY_DW MYSQL_AURORA_PAYJOY_PAYJOY_MASKED No Impact" at bounding box center [426, 111] width 324 height 21
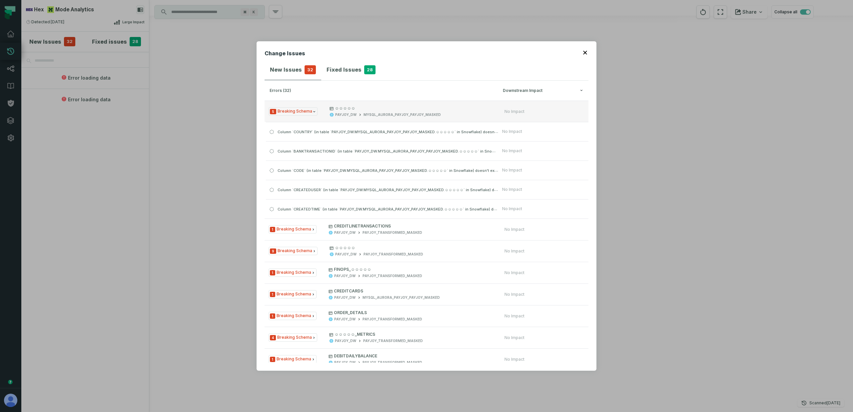
click at [423, 119] on button "5 Breaking Schema ☺☺☺☺☺ PAYJOY_DW MYSQL_AURORA_PAYJOY_PAYJOY_MASKED No Impact" at bounding box center [426, 111] width 324 height 21
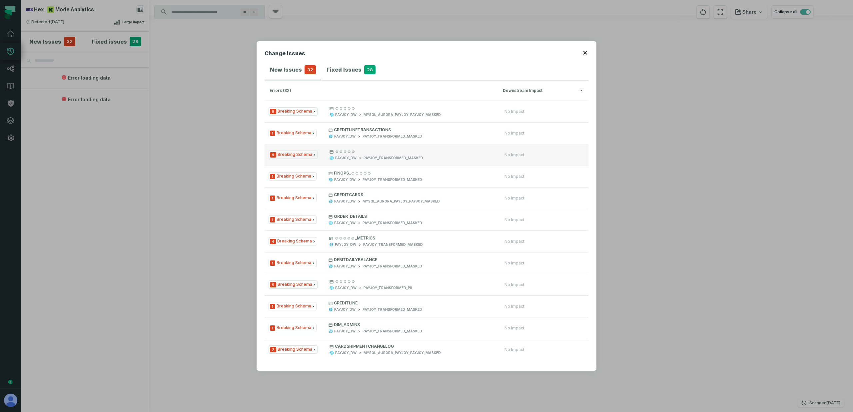
click at [419, 150] on p "☺☺☺☺☺" at bounding box center [410, 151] width 163 height 5
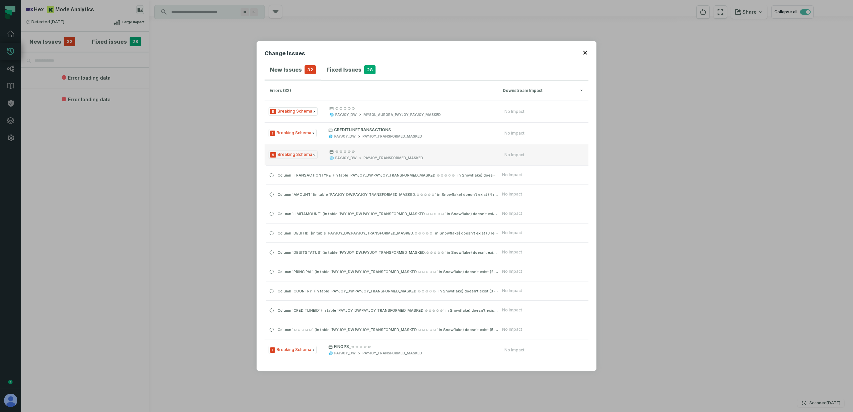
click at [419, 150] on p "☺☺☺☺☺" at bounding box center [410, 151] width 163 height 5
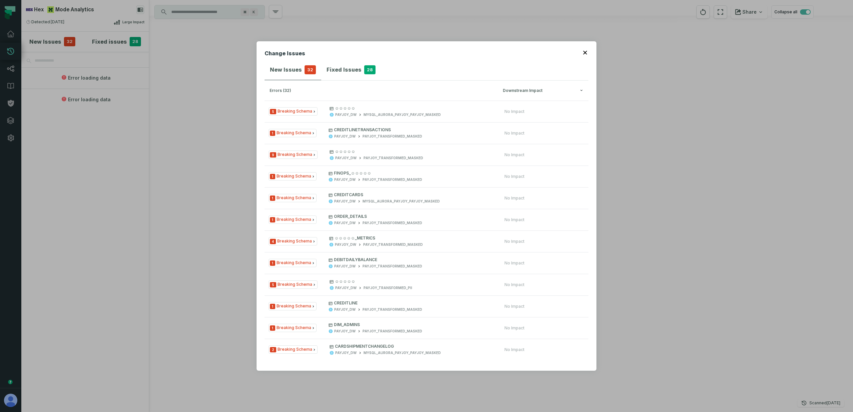
click at [355, 69] on h4 "Fixed Issues" at bounding box center [343, 70] width 35 height 8
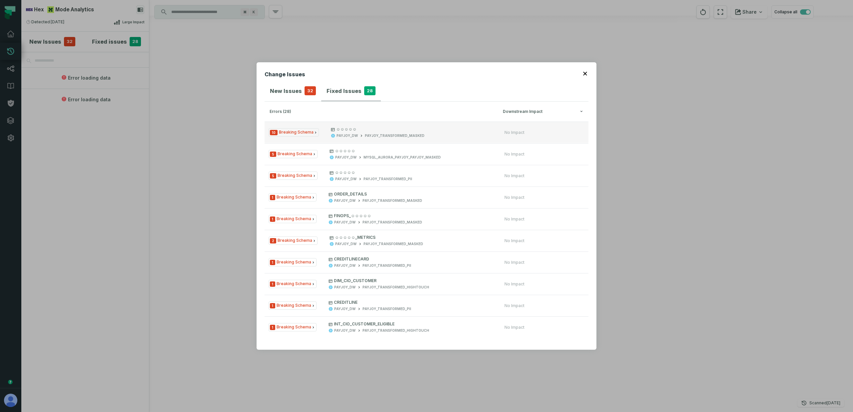
click at [365, 138] on div "PAYJOY_TRANSFORMED_MASKED" at bounding box center [395, 135] width 60 height 5
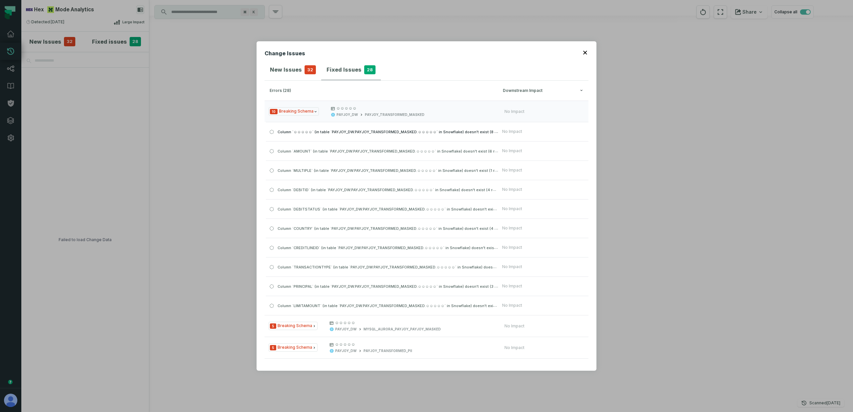
click at [371, 133] on span "Column `☺☺☺☺☺` (in table `PAYJOY_DW.PAYJOY_TRANSFORMED_MASKED.☺☺☺☺☺` in Snowfla…" at bounding box center [391, 131] width 229 height 5
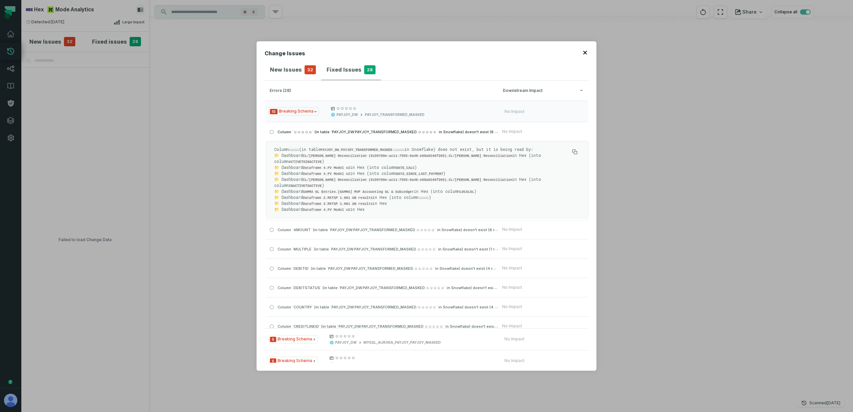
drag, startPoint x: 309, startPoint y: 131, endPoint x: 291, endPoint y: 133, distance: 17.7
click at [292, 133] on span "Column `☺☺☺☺☺` (in table `PAYJOY_DW.PAYJOY_TRANSFORMED_MASKED.☺☺☺☺☺` in Snowfla…" at bounding box center [391, 131] width 229 height 5
click at [290, 133] on span "Column `☺☺☺☺☺` (in table `PAYJOY_DW.PAYJOY_TRANSFORMED_MASKED.☺☺☺☺☺` in Snowfla…" at bounding box center [391, 131] width 229 height 5
click at [303, 109] on span "10 Breaking Schema" at bounding box center [293, 111] width 50 height 8
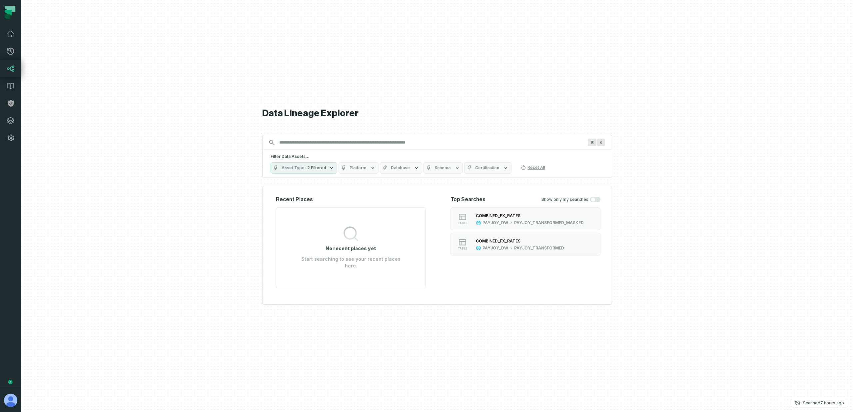
click at [357, 174] on button "Platform" at bounding box center [358, 167] width 40 height 11
click at [351, 209] on icon at bounding box center [350, 211] width 5 height 5
click at [346, 209] on button "HEX (4,857)" at bounding box center [342, 211] width 5 height 5
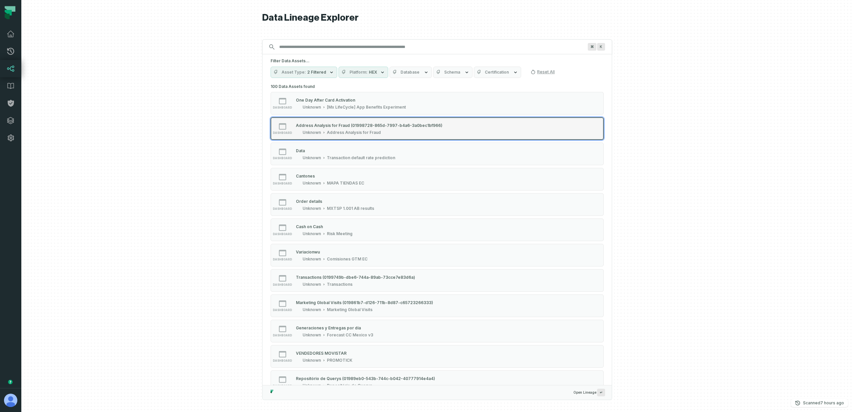
click at [314, 132] on div "Unknown" at bounding box center [311, 132] width 18 height 5
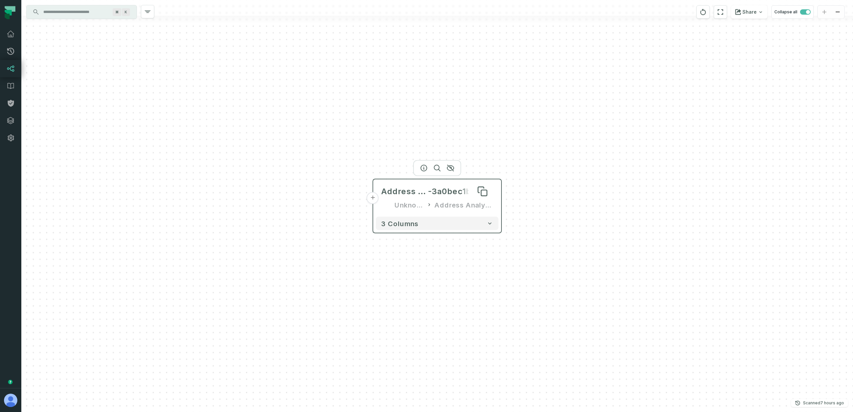
click at [397, 195] on span "Address Analysis for Fraud (01998728-865d-7997-b4a6" at bounding box center [404, 191] width 47 height 11
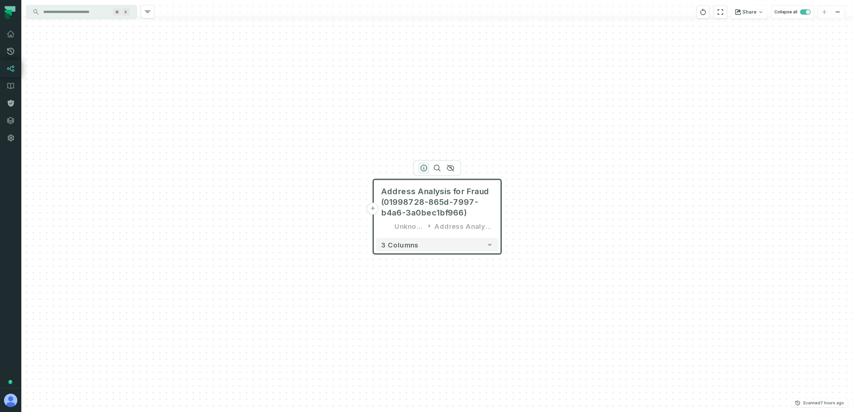
click at [424, 168] on icon "button" at bounding box center [424, 168] width 8 height 8
click at [422, 168] on icon "button" at bounding box center [423, 168] width 8 height 8
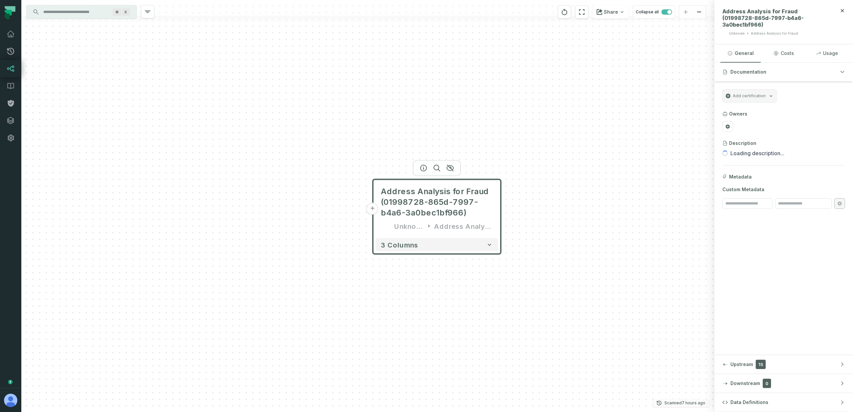
click at [678, 405] on p "Scanned [DATE] 4:06:11 AM" at bounding box center [684, 403] width 41 height 7
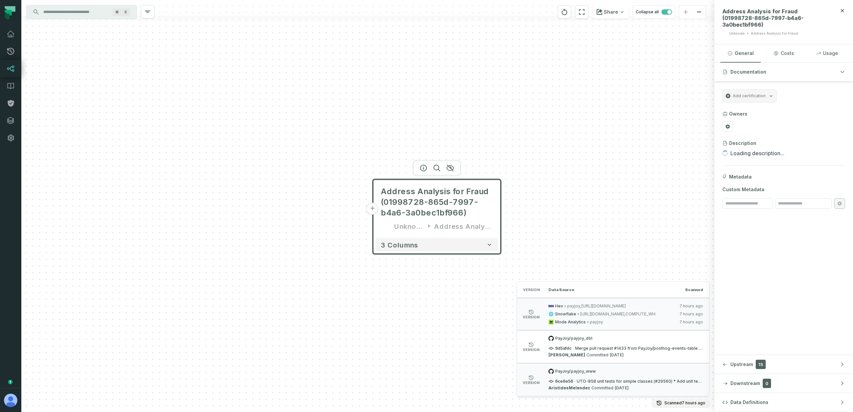
click at [374, 210] on button "+" at bounding box center [372, 209] width 12 height 12
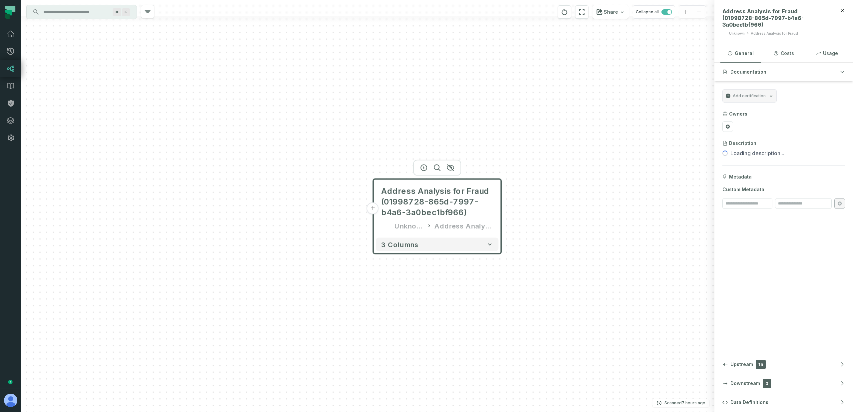
click at [374, 207] on button "+" at bounding box center [373, 208] width 12 height 12
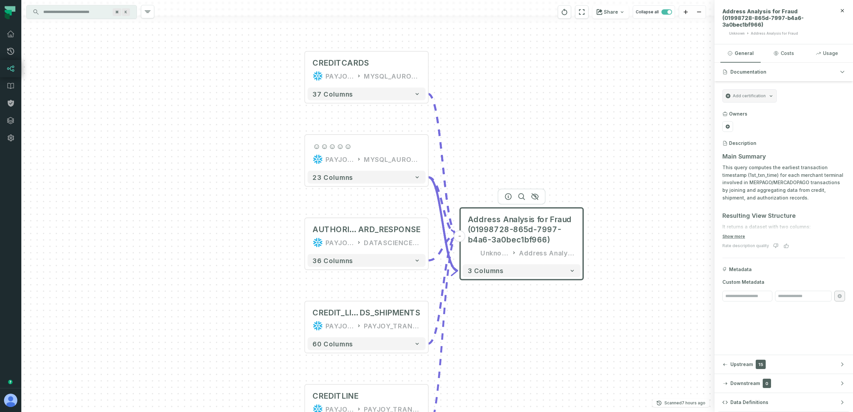
drag, startPoint x: 577, startPoint y: 338, endPoint x: 582, endPoint y: 264, distance: 73.4
click at [582, 264] on div "+ CREDITCARDS PAYJOY_DW MYSQL_AURORA_PAYJOY_PAYJOY_MASKED + 37 columns ☺☺☺☺☺ PA…" at bounding box center [367, 206] width 693 height 412
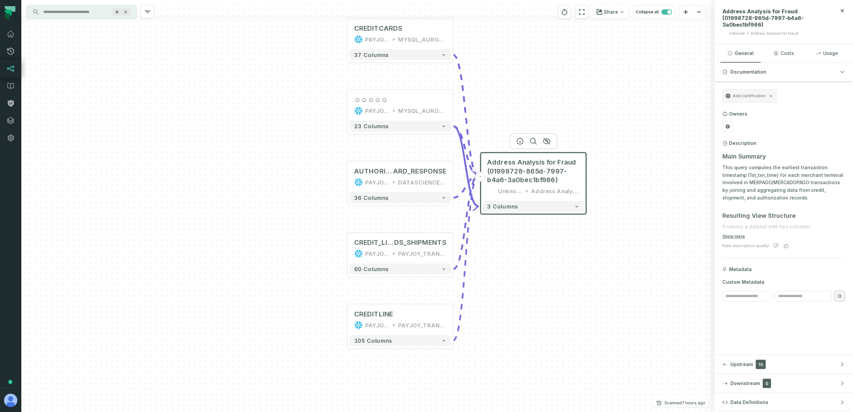
drag, startPoint x: 604, startPoint y: 306, endPoint x: 607, endPoint y: 306, distance: 3.7
click at [607, 307] on div "+ CREDITCARDS PAYJOY_DW MYSQL_AURORA_PAYJOY_PAYJOY_MASKED + 37 columns ☺☺☺☺☺ PA…" at bounding box center [367, 206] width 693 height 412
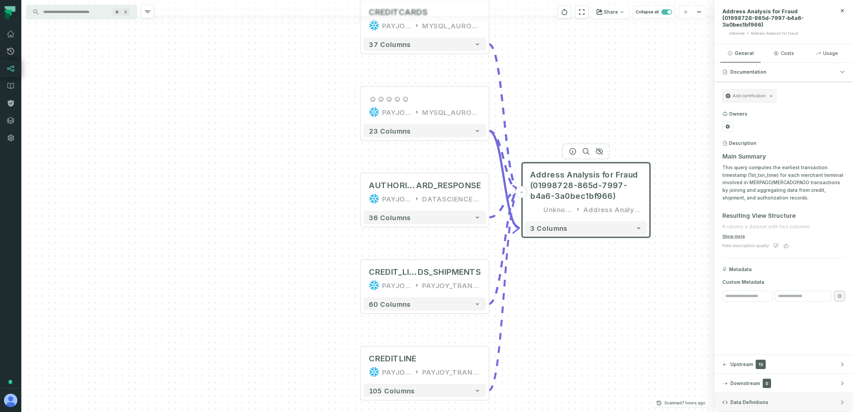
click at [763, 407] on button "Data Definitions" at bounding box center [783, 402] width 139 height 19
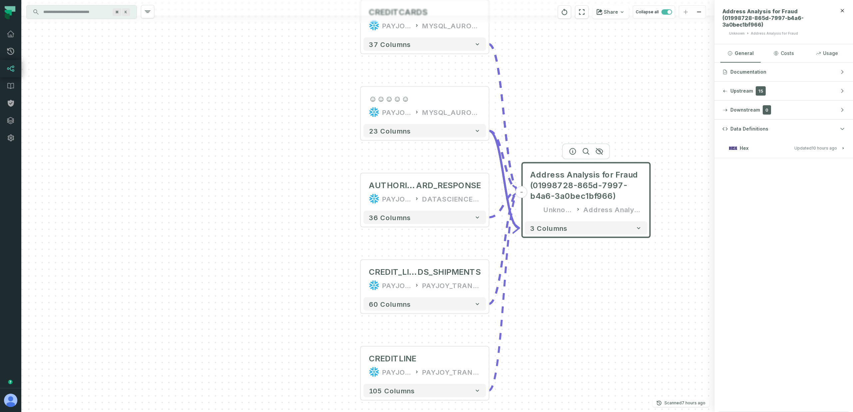
click at [815, 144] on button "Hex Updated 9/28/2025, 1:06:11 AM" at bounding box center [783, 148] width 123 height 9
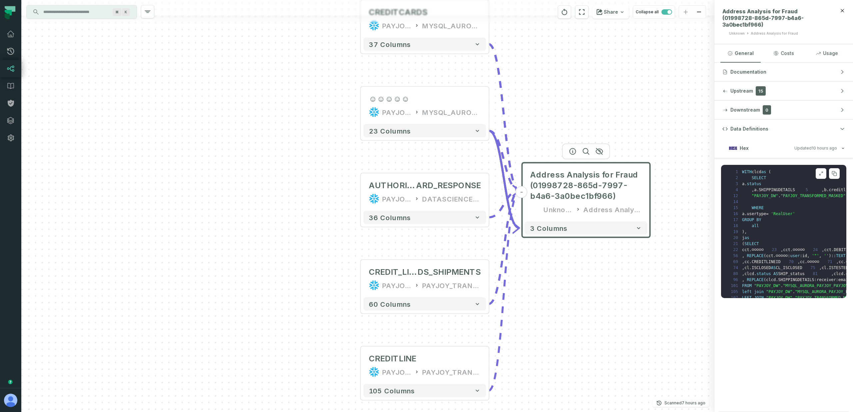
click at [820, 174] on icon at bounding box center [819, 174] width 1 height 1
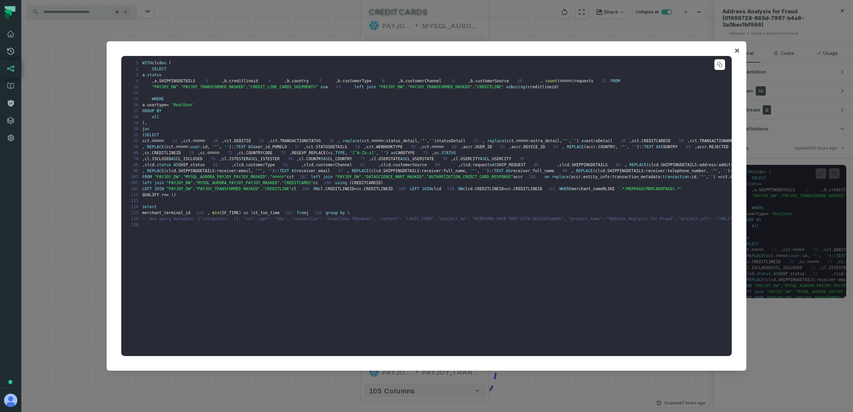
click at [161, 143] on span "☺☺☺☺☺" at bounding box center [158, 141] width 12 height 5
click at [164, 143] on span "☺☺☺☺☺" at bounding box center [158, 141] width 12 height 5
drag, startPoint x: 171, startPoint y: 189, endPoint x: 158, endPoint y: 191, distance: 13.1
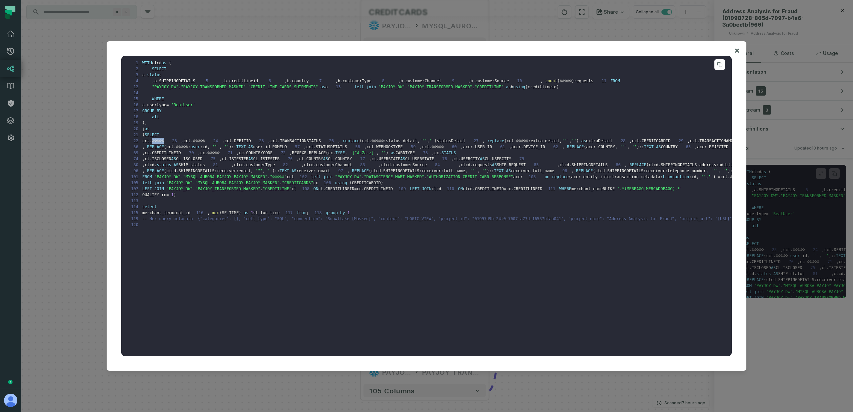
click at [158, 191] on pre "1 WITH clcd as ( 2 SELECT 3 a . status 4 , a . SHIPPINGDETAILS 5 , b . creditli…" at bounding box center [426, 206] width 610 height 300
click at [193, 143] on span "☺☺☺☺☺" at bounding box center [199, 141] width 12 height 5
drag, startPoint x: 169, startPoint y: 194, endPoint x: 157, endPoint y: 193, distance: 12.0
click at [157, 193] on pre "1 WITH clcd as ( 2 SELECT 3 a . status 4 , a . SHIPPINGDETAILS 5 , b . creditli…" at bounding box center [426, 206] width 610 height 300
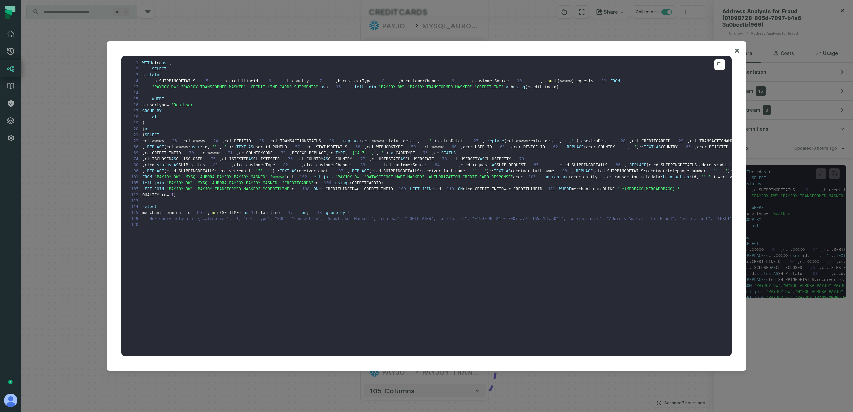
click at [190, 179] on span ""MYSQL_AURORA_PAYJOY_PAYJOY_MASKED"" at bounding box center [225, 177] width 84 height 5
click at [364, 179] on span ""DATASCIENCE_MART_MASKED"" at bounding box center [394, 177] width 60 height 5
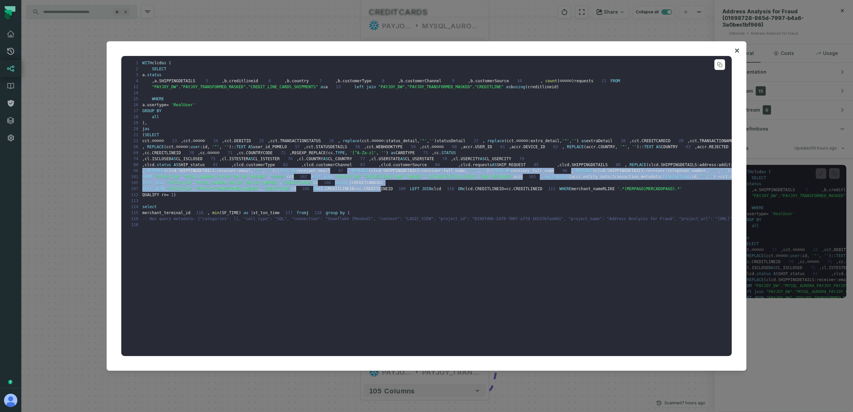
drag, startPoint x: 191, startPoint y: 154, endPoint x: 216, endPoint y: 272, distance: 121.0
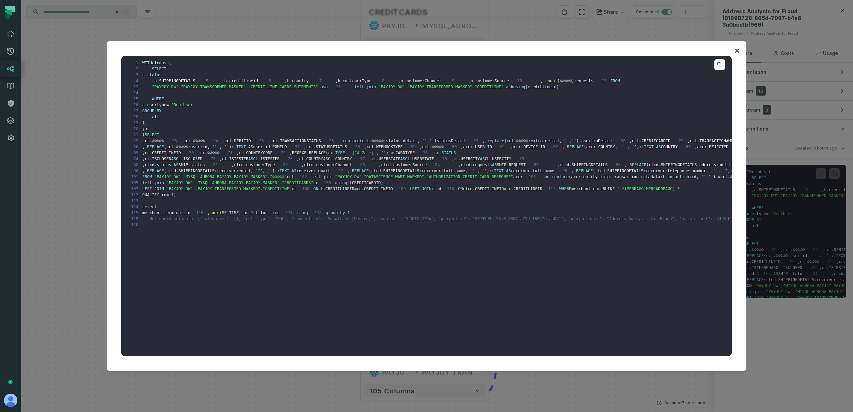
click at [220, 275] on pre "1 WITH clcd as ( 2 SELECT 3 a . status 4 , a . SHIPPINGDETAILS 5 , b . creditli…" at bounding box center [426, 206] width 610 height 300
drag, startPoint x: 223, startPoint y: 219, endPoint x: 235, endPoint y: 219, distance: 12.3
copy span "☺☺☺☺☺"
click at [295, 215] on pre "1 WITH clcd as ( 2 SELECT 3 a . status 4 , a . SHIPPINGDETAILS 5 , b . creditli…" at bounding box center [426, 206] width 610 height 300
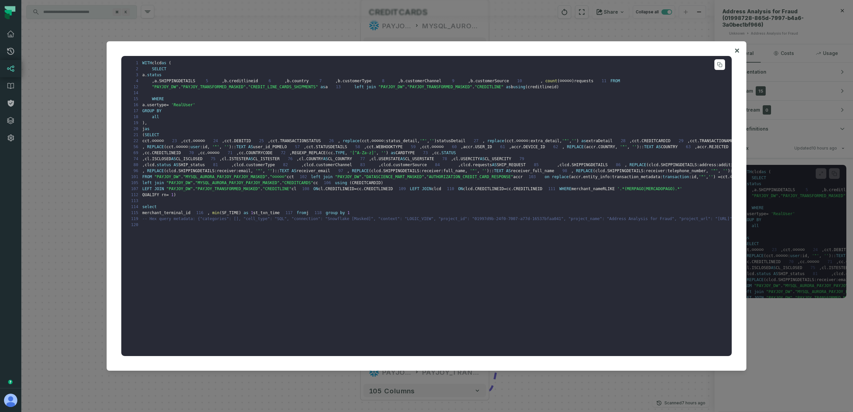
click at [294, 179] on span "cct" at bounding box center [290, 177] width 7 height 5
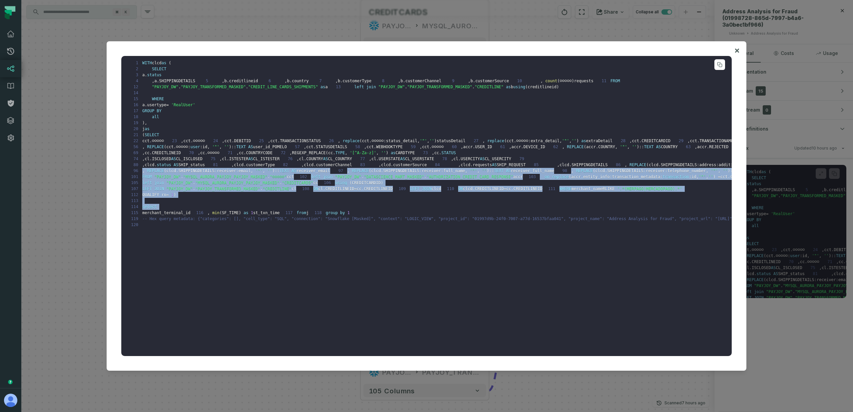
drag, startPoint x: 259, startPoint y: 187, endPoint x: 252, endPoint y: 305, distance: 118.5
click at [252, 305] on pre "1 WITH clcd as ( 2 SELECT 3 a . status 4 , a . SHIPPINGDETAILS 5 , b . creditli…" at bounding box center [426, 206] width 610 height 300
click at [241, 308] on pre "1 WITH clcd as ( 2 SELECT 3 a . status 4 , a . SHIPPINGDETAILS 5 , b . creditli…" at bounding box center [426, 206] width 610 height 300
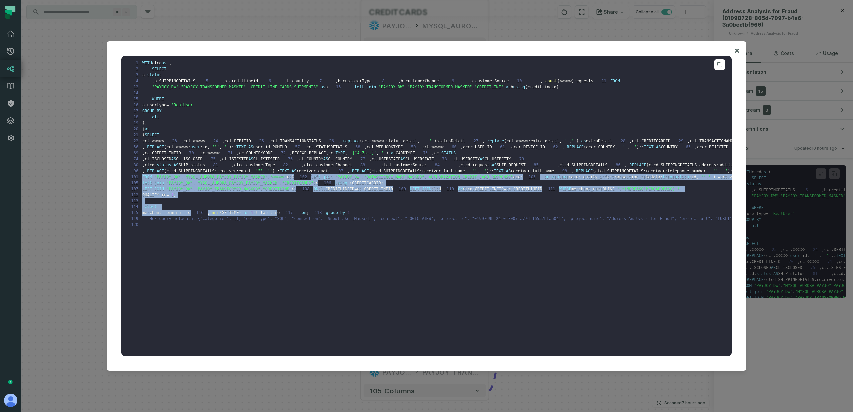
drag, startPoint x: 210, startPoint y: 319, endPoint x: 139, endPoint y: 231, distance: 113.9
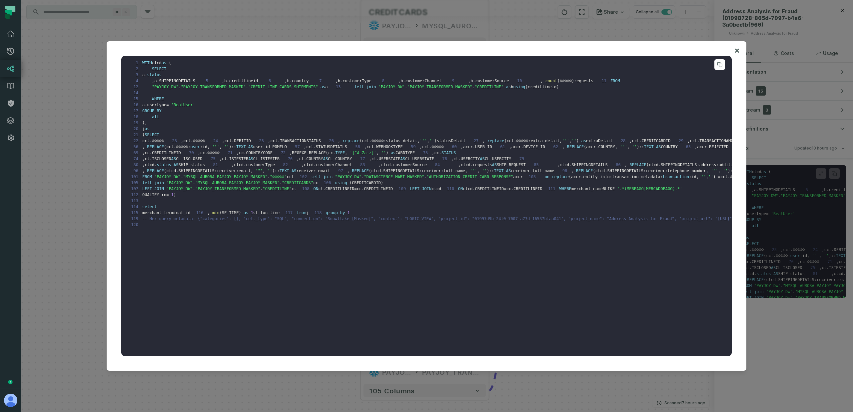
click at [148, 179] on span "FROM" at bounding box center [147, 177] width 10 height 5
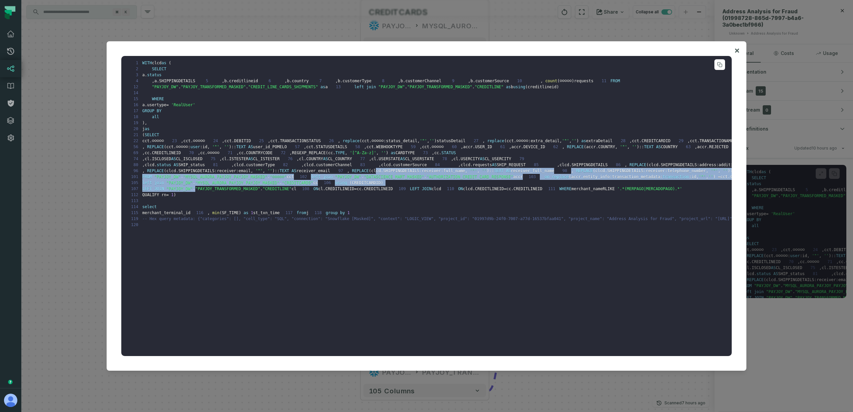
drag, startPoint x: 177, startPoint y: 224, endPoint x: 194, endPoint y: 268, distance: 47.4
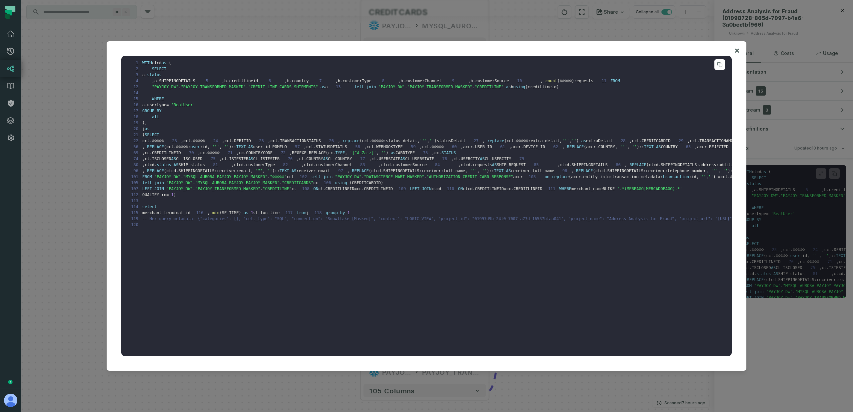
click at [364, 191] on span "CREDITLINEID" at bounding box center [378, 188] width 29 height 5
drag, startPoint x: 321, startPoint y: 242, endPoint x: 357, endPoint y: 241, distance: 36.0
click at [357, 241] on pre "1 WITH clcd as ( 2 SELECT 3 a . status 4 , a . SHIPPINGDETAILS 5 , b . creditli…" at bounding box center [426, 206] width 610 height 300
click at [358, 241] on pre "1 WITH clcd as ( 2 SELECT 3 a . status 4 , a . SHIPPINGDETAILS 5 , b . creditli…" at bounding box center [426, 206] width 610 height 300
drag, startPoint x: 271, startPoint y: 229, endPoint x: 300, endPoint y: 230, distance: 29.6
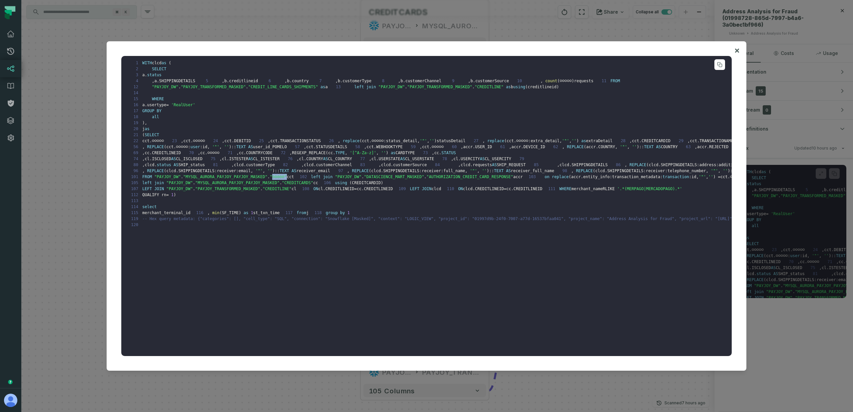
click at [285, 179] on span ""☺☺☺☺☺"" at bounding box center [278, 177] width 17 height 5
click at [314, 226] on pre "1 WITH clcd as ( 2 SELECT 3 a . status 4 , a . SHIPPINGDETAILS 5 , b . creditli…" at bounding box center [426, 206] width 610 height 300
click at [738, 51] on icon at bounding box center [737, 51] width 4 height 4
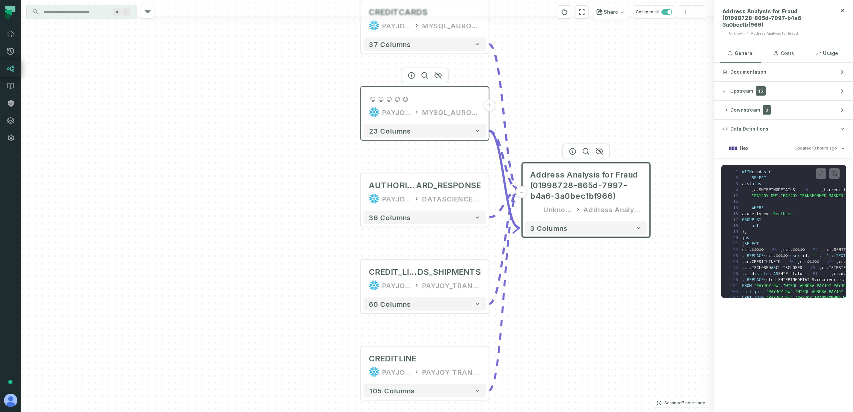
click at [405, 121] on div "☺☺☺☺☺ PAYJOY_DW MYSQL_AURORA_PAYJOY_PAYJOY_MASKED" at bounding box center [424, 106] width 123 height 32
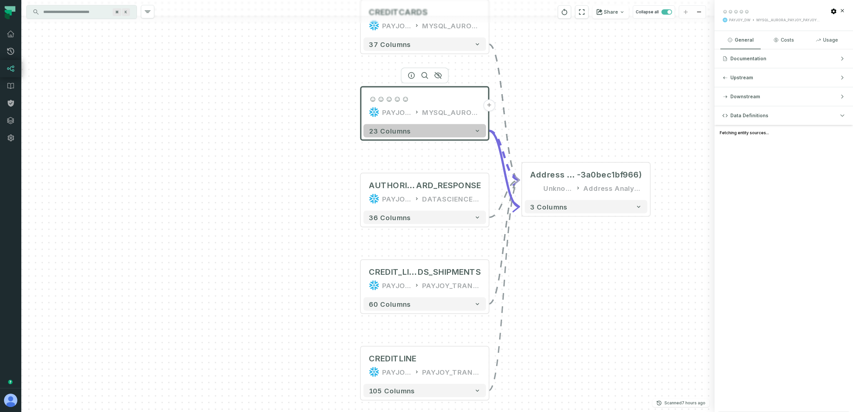
click at [404, 128] on span "23 columns" at bounding box center [390, 131] width 42 height 8
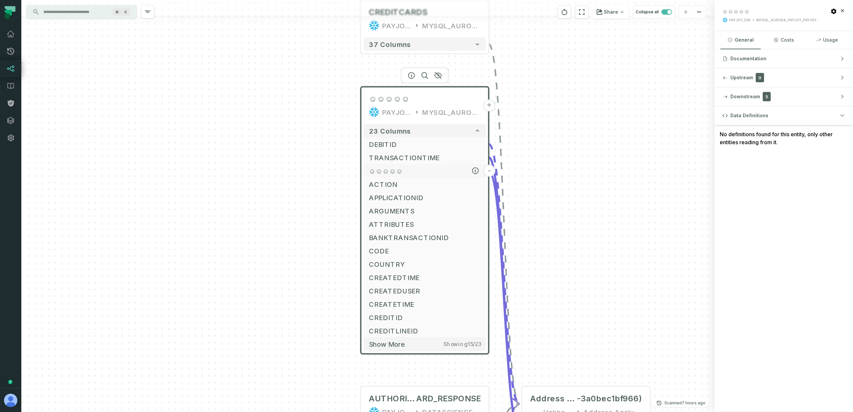
click at [403, 171] on span "☺☺☺☺☺" at bounding box center [425, 171] width 112 height 10
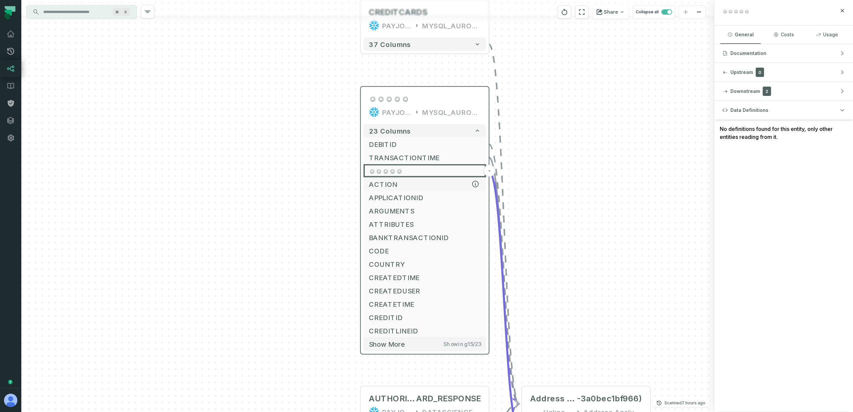
click at [403, 189] on button "ACTION" at bounding box center [424, 184] width 123 height 13
click at [406, 237] on span "BANKTRANSACTIONID" at bounding box center [424, 237] width 112 height 10
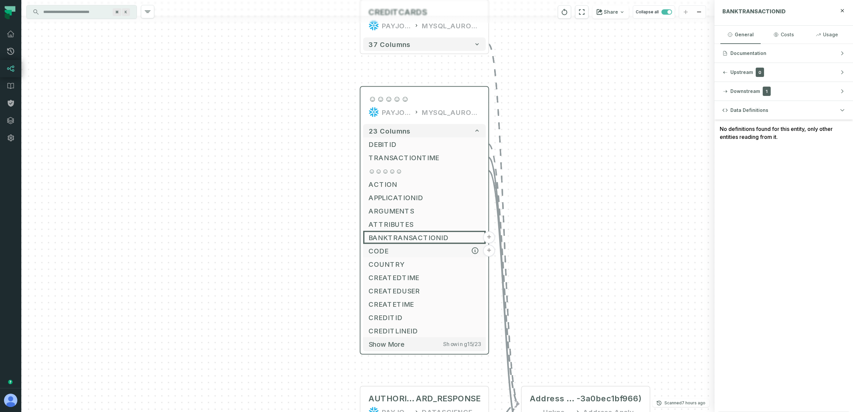
click at [404, 256] on button "CODE" at bounding box center [424, 250] width 123 height 13
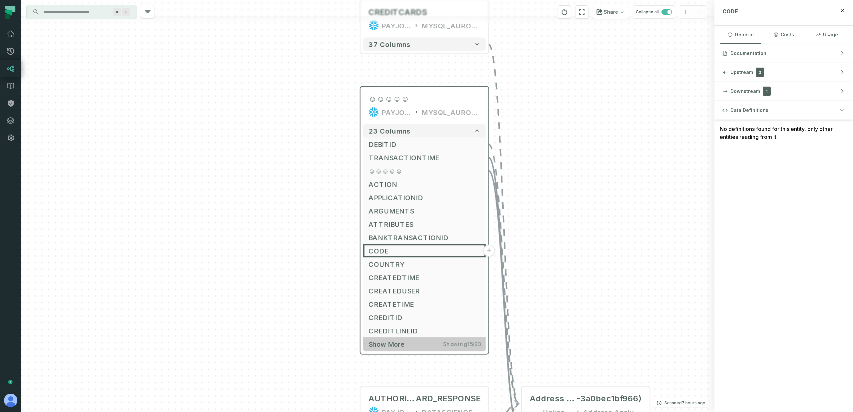
click at [397, 345] on span "Show more" at bounding box center [386, 344] width 36 height 8
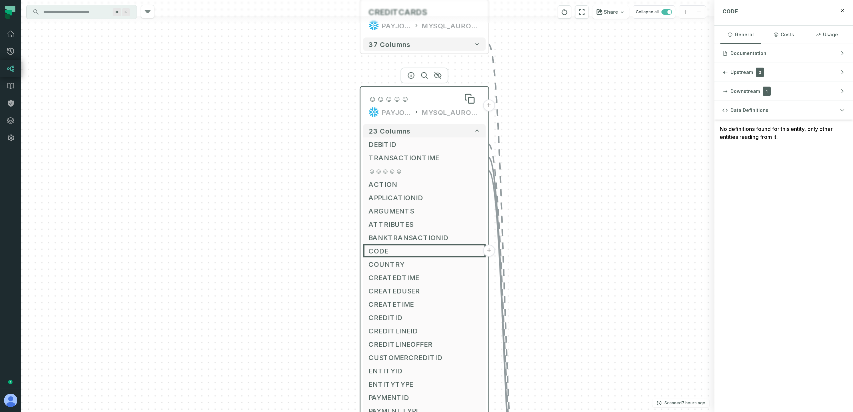
click at [428, 98] on div "☺☺☺☺☺" at bounding box center [424, 99] width 112 height 11
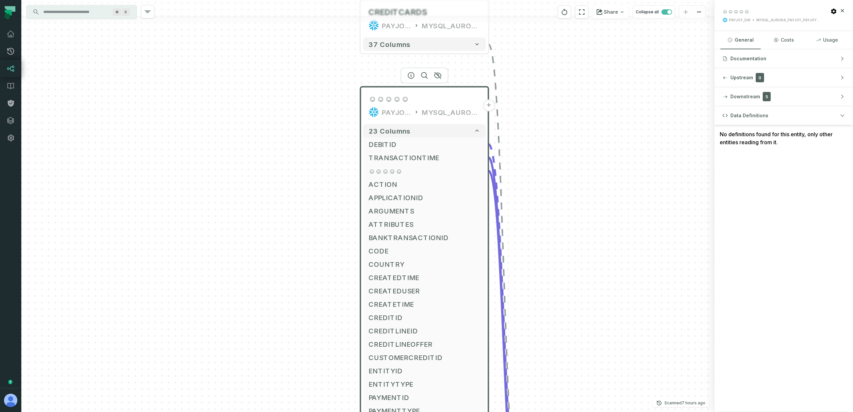
click at [744, 20] on div "PAYJOY_DW" at bounding box center [739, 20] width 21 height 5
click at [786, 23] on header "☺☺☺☺☺ PAYJOY_DW MYSQL_AURORA_PAYJOY_PAYJOY_MASKED" at bounding box center [783, 15] width 139 height 31
click at [788, 20] on div "MYSQL_AURORA_PAYJOY_PAYJOY_MASKED" at bounding box center [788, 20] width 65 height 5
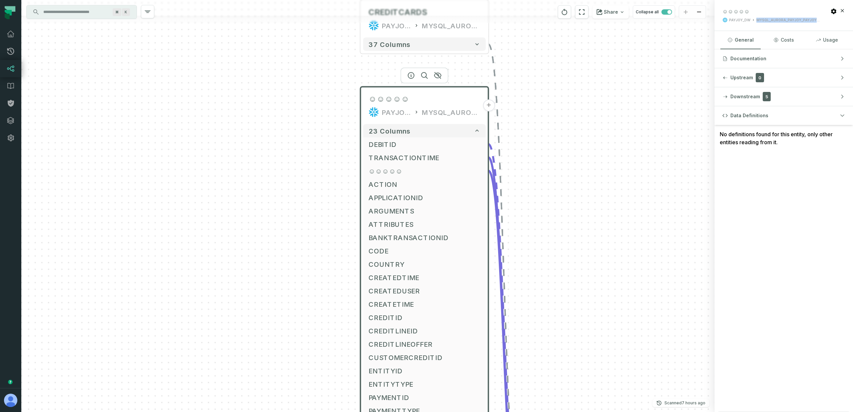
copy div "MYSQL_AURORA_PAYJOY_PAYJOY_MASKED"
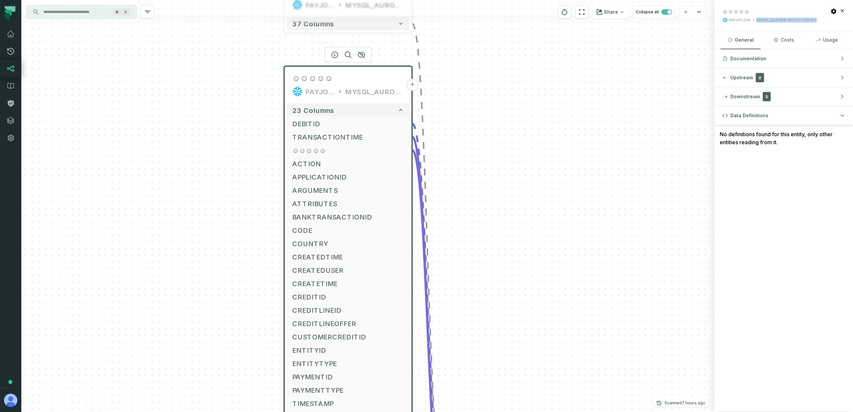
drag, startPoint x: 568, startPoint y: 135, endPoint x: 492, endPoint y: 114, distance: 78.7
click at [492, 114] on div "+ CREDITCARDS PAYJOY_DW MYSQL_AURORA_PAYJOY_PAYJOY_MASKED + 37 columns ☺☺☺☺☺ PA…" at bounding box center [367, 206] width 693 height 412
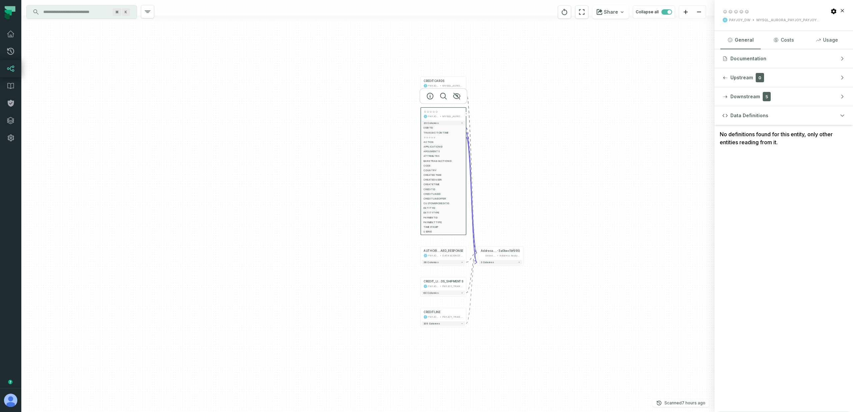
click at [61, 14] on input "Discovery Provider cmdk menu" at bounding box center [75, 12] width 73 height 11
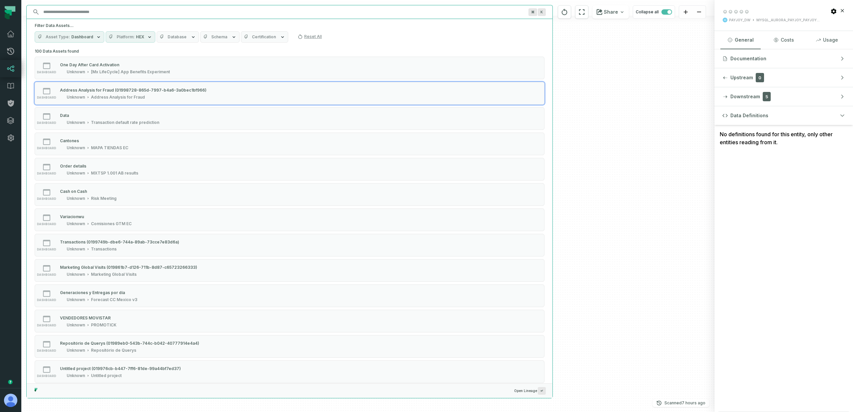
click at [130, 34] on span "Platform" at bounding box center [126, 36] width 18 height 5
click at [111, 63] on button "HEX (463)" at bounding box center [110, 63] width 5 height 5
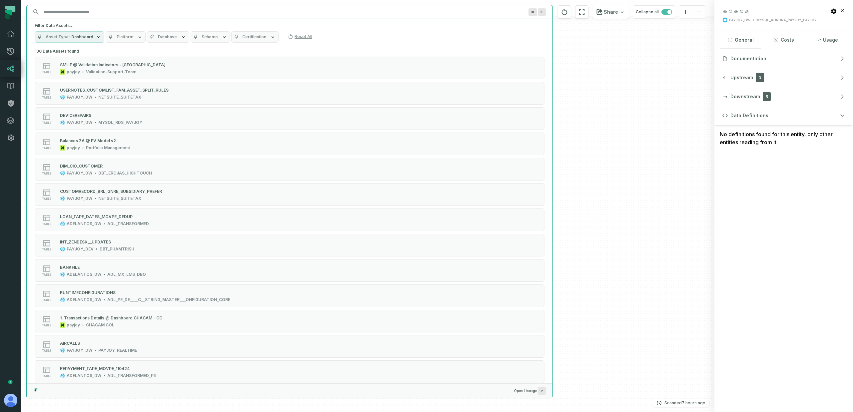
drag, startPoint x: 146, startPoint y: 24, endPoint x: 82, endPoint y: 33, distance: 64.3
click at [146, 24] on h5 "Filter Data Assets..." at bounding box center [290, 25] width 510 height 5
click at [67, 39] on span "Asset Type" at bounding box center [58, 36] width 24 height 5
click at [69, 36] on button "Asset Type 2 Filtered" at bounding box center [68, 36] width 67 height 11
click at [192, 36] on icon "button" at bounding box center [192, 36] width 5 height 5
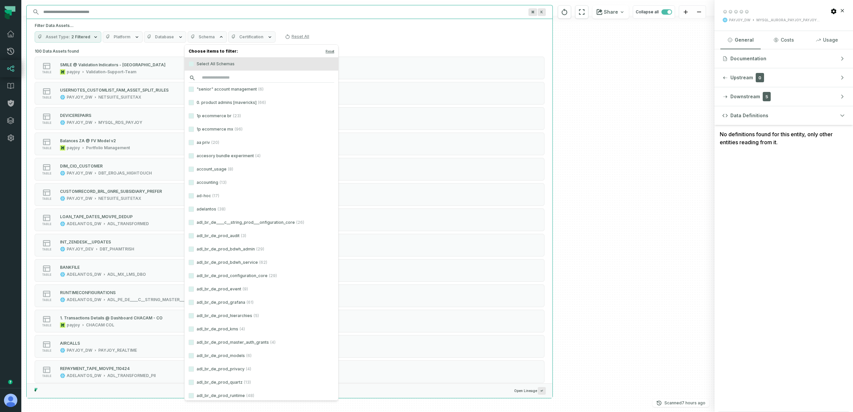
click at [213, 74] on input "search" at bounding box center [261, 77] width 146 height 9
paste input "**********"
type input "**********"
click at [208, 89] on label "mysql_aurora_payjoy_payjoy_masked (417)" at bounding box center [236, 89] width 102 height 13
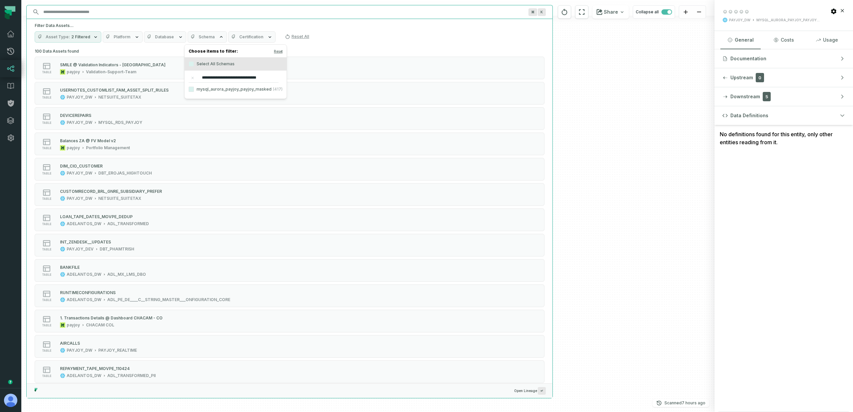
click at [194, 89] on button "mysql_aurora_payjoy_payjoy_masked (417)" at bounding box center [190, 89] width 5 height 5
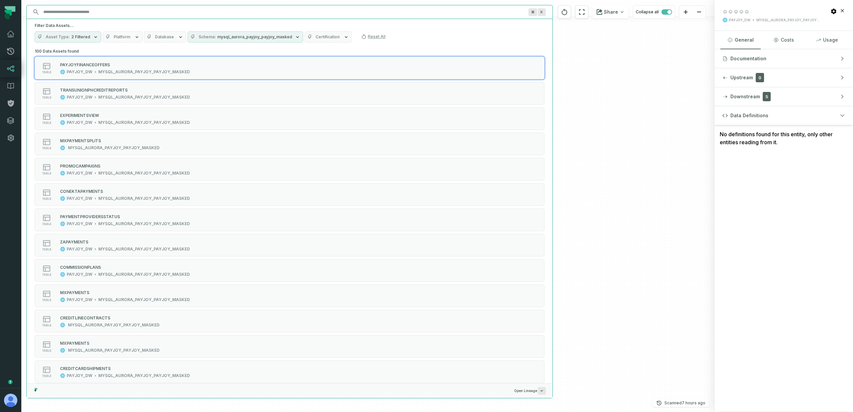
click at [147, 46] on div "Filter Data Assets... Asset Type 2 Filtered Platform Database Schema mysql_auro…" at bounding box center [290, 33] width 526 height 28
click at [84, 33] on button "Asset Type Table" at bounding box center [64, 36] width 59 height 11
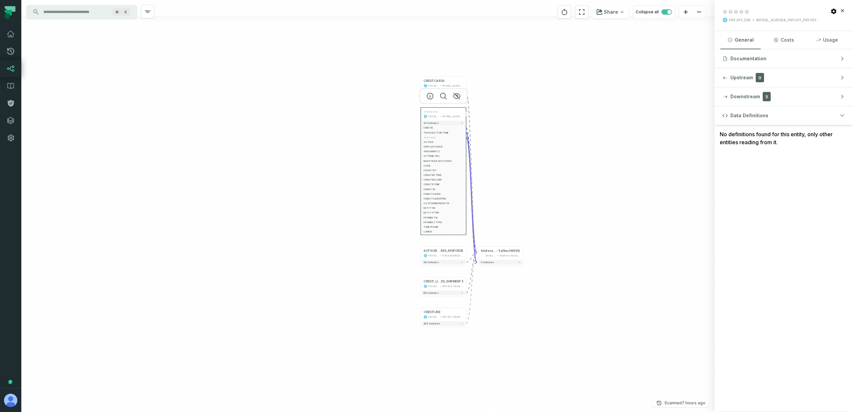
click at [197, 265] on div "+ CREDITCARDS PAYJOY_DW MYSQL_AURORA_PAYJOY_PAYJOY_MASKED + 37 columns ☺☺☺☺☺ PA…" at bounding box center [367, 206] width 693 height 412
click at [486, 243] on div at bounding box center [501, 235] width 48 height 16
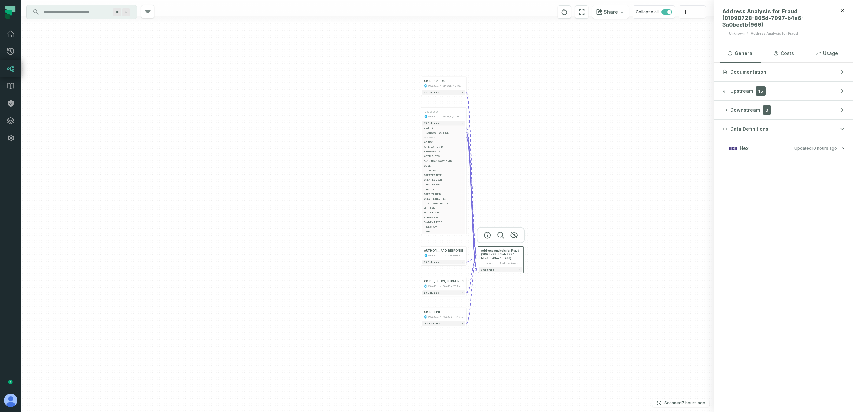
drag, startPoint x: 487, startPoint y: 252, endPoint x: 486, endPoint y: 246, distance: 6.0
click at [487, 252] on span "Address Analysis for Fraud (01998728-865d-7997-b4a6-3a0bec1bf966)" at bounding box center [501, 254] width 40 height 11
click at [487, 234] on icon "button" at bounding box center [487, 235] width 6 height 6
click at [802, 144] on button "Hex Updated 9/28/2025, 1:06:11 AM" at bounding box center [783, 148] width 123 height 9
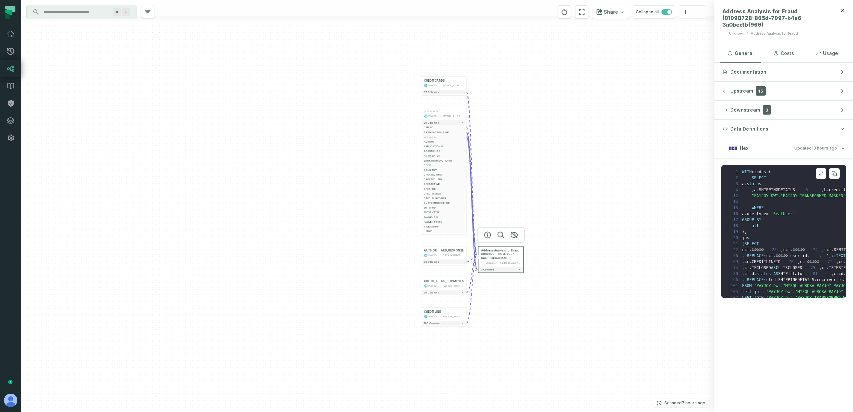
click at [818, 171] on icon at bounding box center [820, 173] width 5 height 5
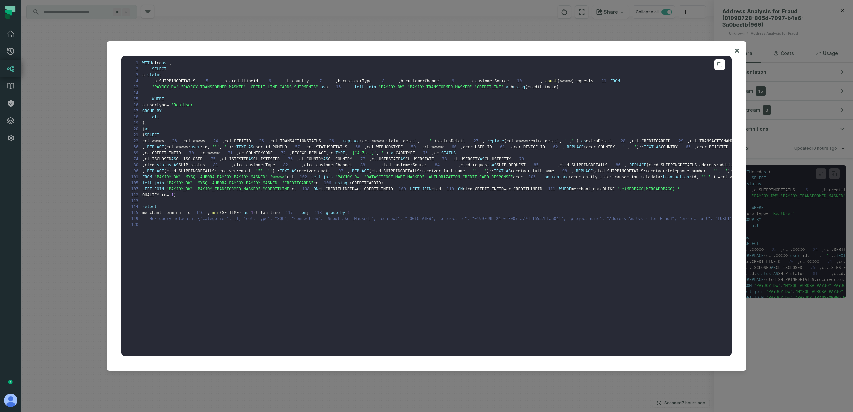
scroll to position [432, 0]
drag, startPoint x: 270, startPoint y: 230, endPoint x: 285, endPoint y: 232, distance: 14.4
click at [285, 179] on span ""☺☺☺☺☺"" at bounding box center [278, 177] width 17 height 5
click at [288, 179] on span "cct" at bounding box center [290, 177] width 7 height 5
click at [730, 179] on span "☺☺☺☺☺" at bounding box center [736, 177] width 12 height 5
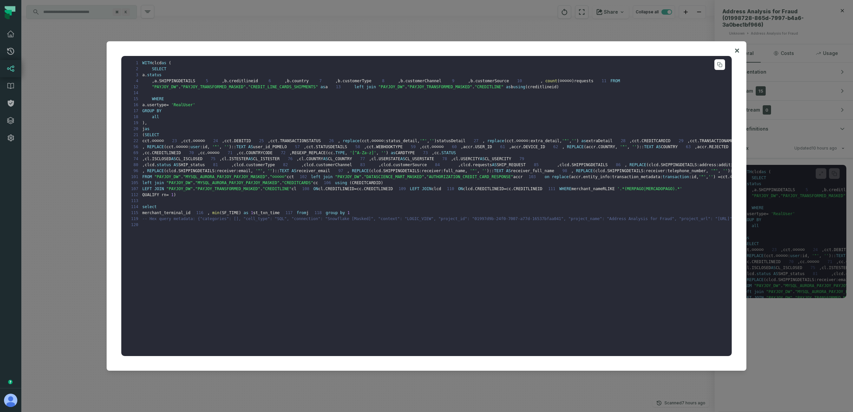
click at [730, 179] on span "☺☺☺☺☺" at bounding box center [736, 177] width 12 height 5
drag, startPoint x: 335, startPoint y: 241, endPoint x: 347, endPoint y: 242, distance: 12.0
click at [347, 242] on pre "1 WITH clcd as ( 2 SELECT 3 a . status 4 , a . SHIPPINGDETAILS 5 , b . creditli…" at bounding box center [426, 206] width 610 height 300
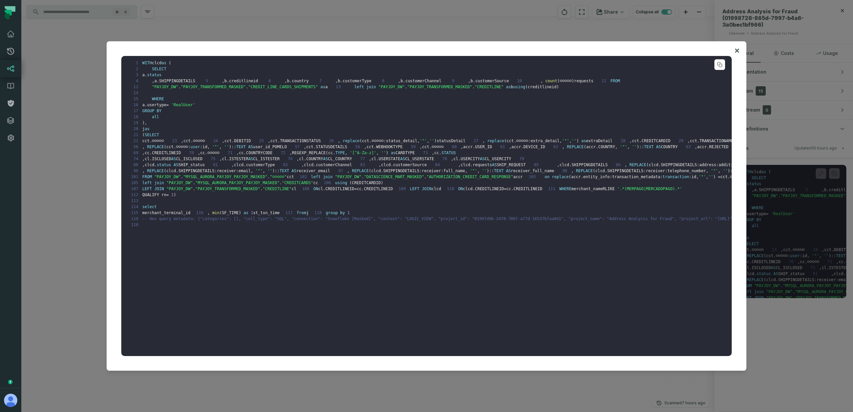
drag, startPoint x: 180, startPoint y: 133, endPoint x: 189, endPoint y: 138, distance: 9.7
click at [181, 93] on pre "1 WITH clcd as ( 2 SELECT 3 a . status 4 , a . SHIPPINGDETAILS 5 , b . creditli…" at bounding box center [426, 206] width 610 height 300
click at [734, 48] on icon at bounding box center [736, 51] width 5 height 8
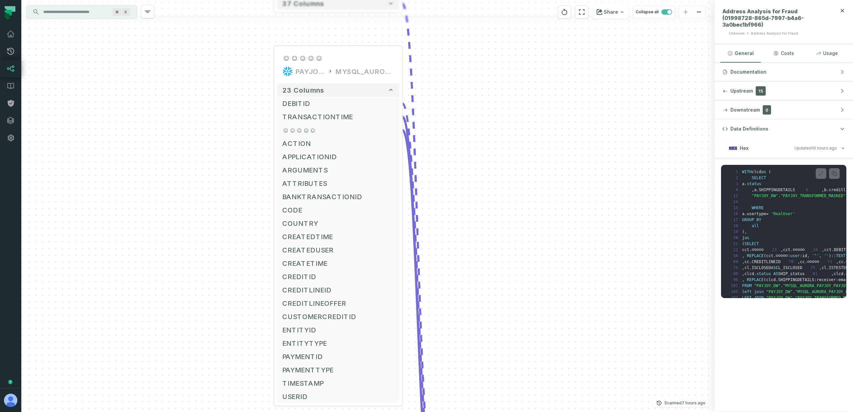
drag, startPoint x: 450, startPoint y: 145, endPoint x: 508, endPoint y: 245, distance: 115.8
click at [510, 246] on div "+ CREDITCARDS PAYJOY_DW MYSQL_AURORA_PAYJOY_PAYJOY_MASKED + 37 columns ☺☺☺☺☺ PA…" at bounding box center [367, 206] width 693 height 412
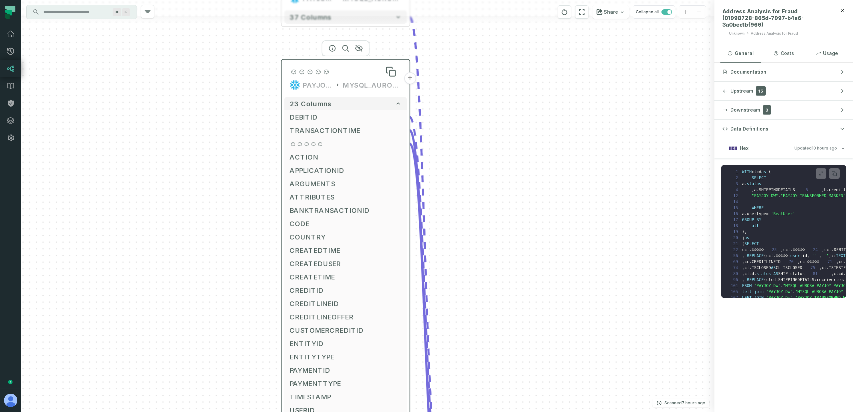
click at [337, 76] on div "☺☺☺☺☺" at bounding box center [345, 71] width 112 height 11
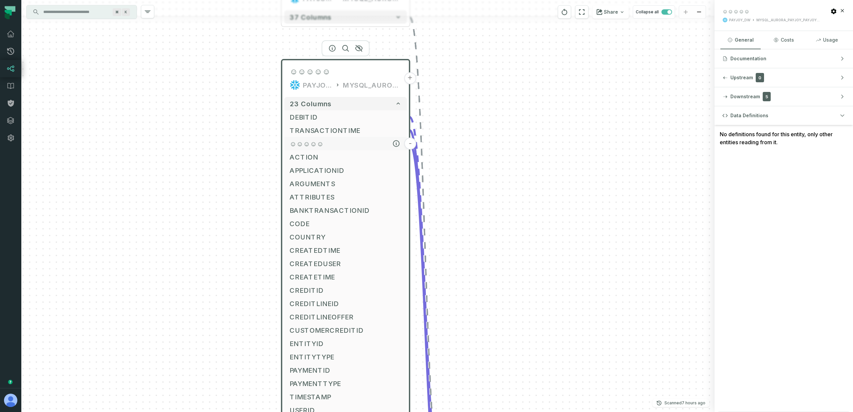
click at [329, 143] on span "☺☺☺☺☺" at bounding box center [345, 144] width 112 height 10
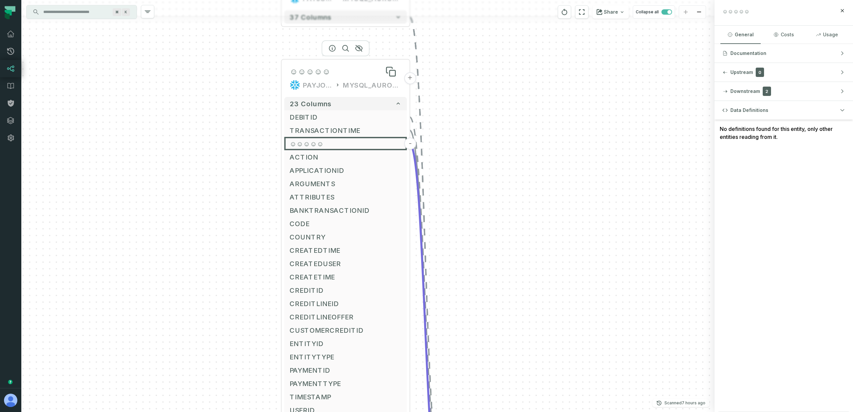
click at [334, 77] on div "☺☺☺☺☺" at bounding box center [345, 71] width 112 height 11
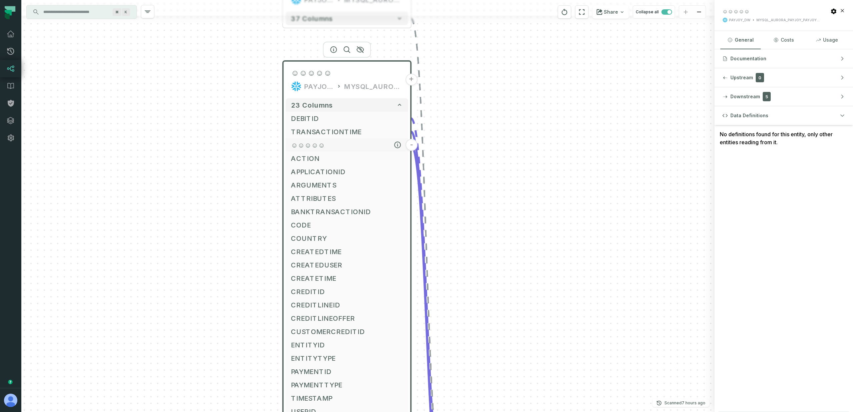
click at [339, 144] on span "☺☺☺☺☺" at bounding box center [347, 145] width 112 height 10
click at [324, 144] on span "☺☺☺☺☺" at bounding box center [347, 145] width 112 height 10
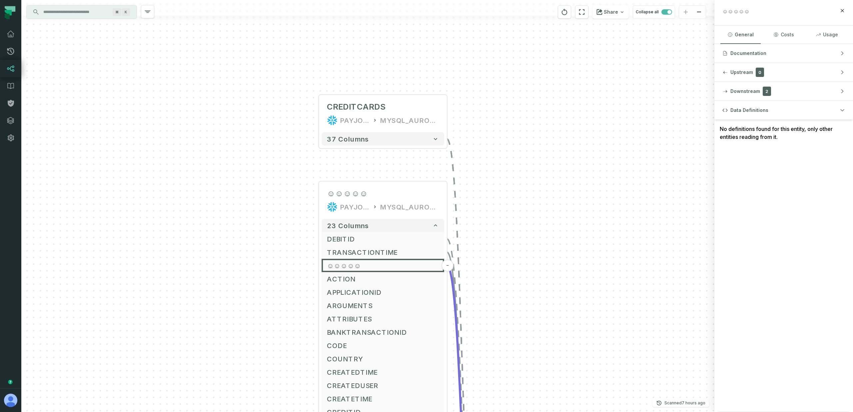
drag, startPoint x: 512, startPoint y: 134, endPoint x: 548, endPoint y: 254, distance: 125.8
click at [548, 254] on div "+ CREDITCARDS PAYJOY_DW MYSQL_AURORA_PAYJOY_PAYJOY_MASKED + 37 columns ☺☺☺☺☺ PA…" at bounding box center [367, 206] width 693 height 412
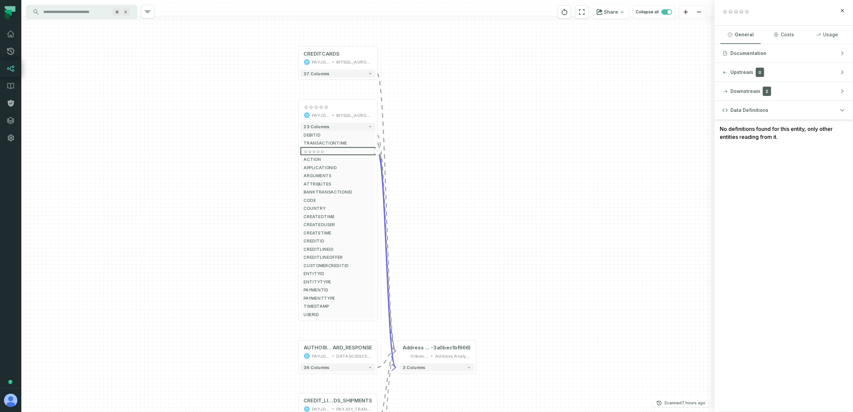
drag, startPoint x: 512, startPoint y: 234, endPoint x: 392, endPoint y: 138, distance: 154.0
click at [422, 138] on div "+ CREDITCARDS PAYJOY_DW MYSQL_AURORA_PAYJOY_PAYJOY_MASKED + 37 columns ☺☺☺☺☺ PA…" at bounding box center [367, 206] width 693 height 412
click at [416, 353] on div "Unknown" at bounding box center [418, 355] width 18 height 7
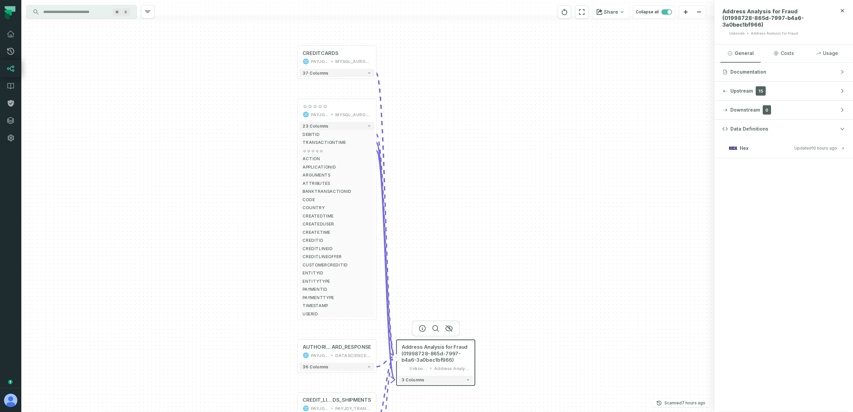
click at [819, 146] on relative-time "9/28/2025, 1:06:11 AM" at bounding box center [823, 148] width 25 height 5
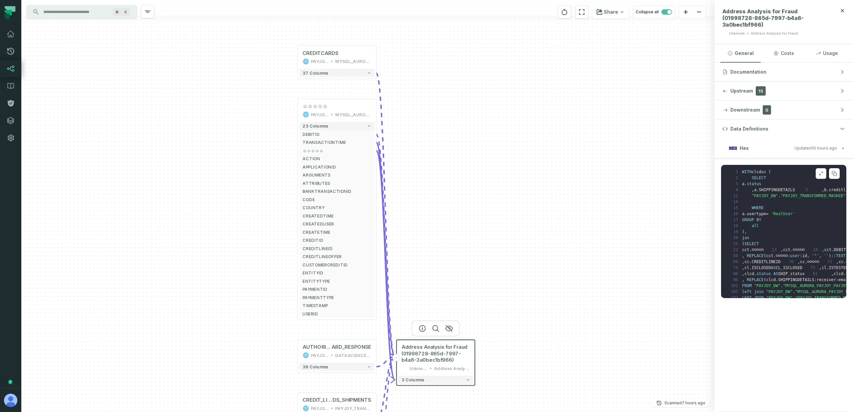
click at [815, 168] on button at bounding box center [820, 173] width 11 height 11
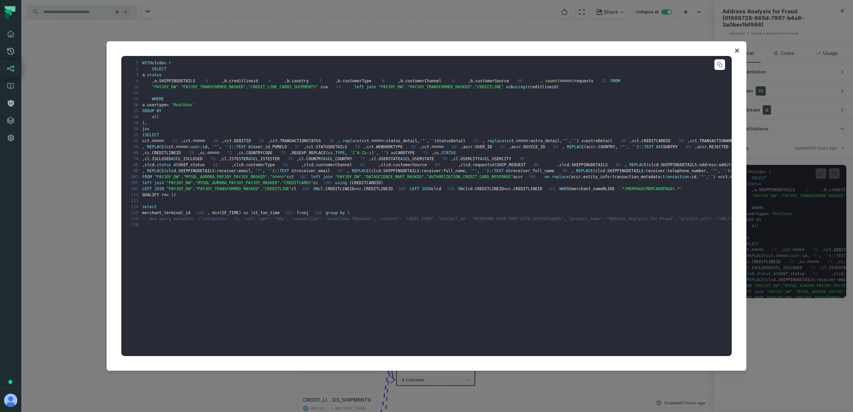
scroll to position [432, 0]
drag, startPoint x: 348, startPoint y: 246, endPoint x: 328, endPoint y: 241, distance: 20.1
click at [328, 241] on pre "1 WITH clcd as ( 2 SELECT 3 a . status 4 , a . SHIPPINGDETAILS 5 , b . creditli…" at bounding box center [426, 206] width 610 height 300
click at [318, 239] on pre "1 WITH clcd as ( 2 SELECT 3 a . status 4 , a . SHIPPINGDETAILS 5 , b . creditli…" at bounding box center [426, 206] width 610 height 300
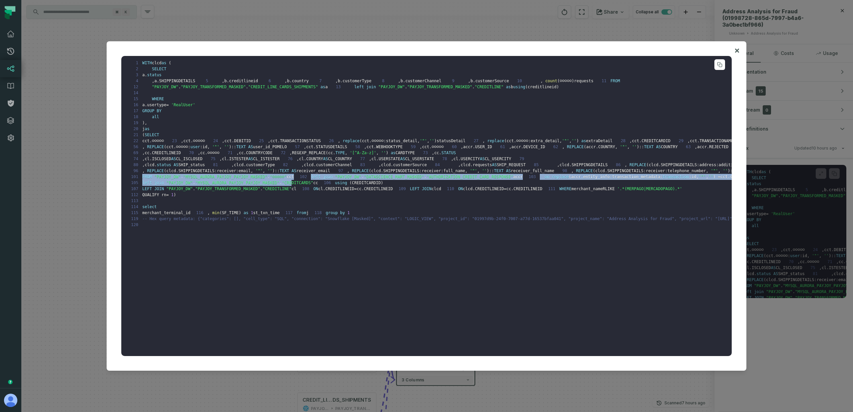
drag, startPoint x: 278, startPoint y: 218, endPoint x: 290, endPoint y: 252, distance: 36.0
click at [708, 179] on span "''" at bounding box center [710, 177] width 5 height 5
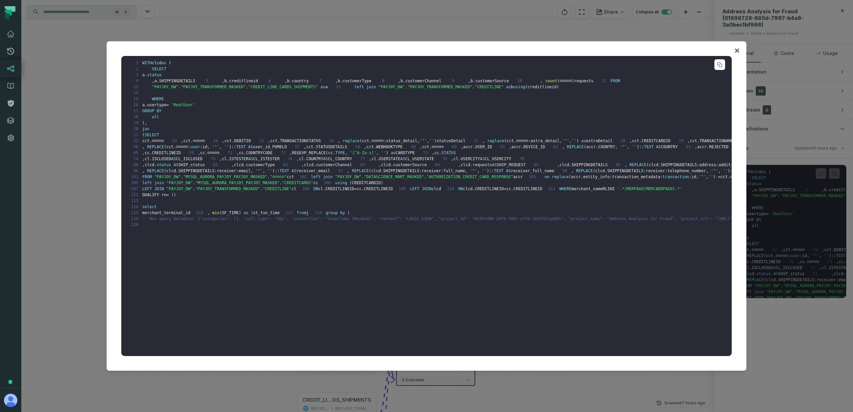
scroll to position [0, 0]
click at [736, 50] on icon at bounding box center [737, 51] width 4 height 4
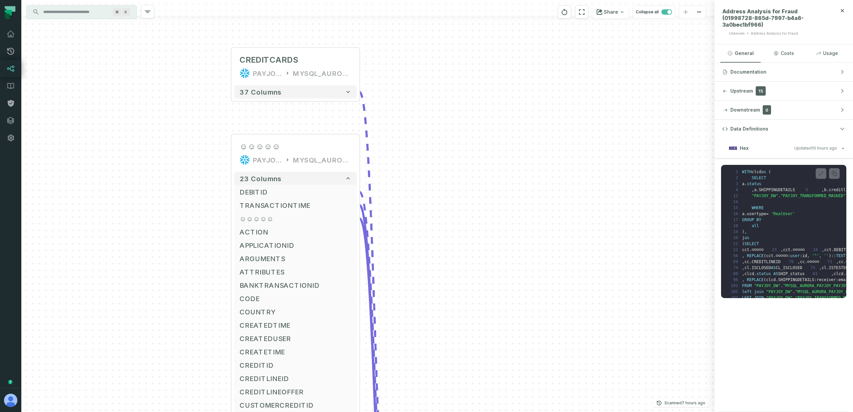
drag, startPoint x: 444, startPoint y: 152, endPoint x: 476, endPoint y: 181, distance: 43.1
click at [476, 181] on div "+ CREDITCARDS PAYJOY_DW MYSQL_AURORA_PAYJOY_PAYJOY_MASKED + 37 columns ☺☺☺☺☺ PA…" at bounding box center [367, 206] width 693 height 412
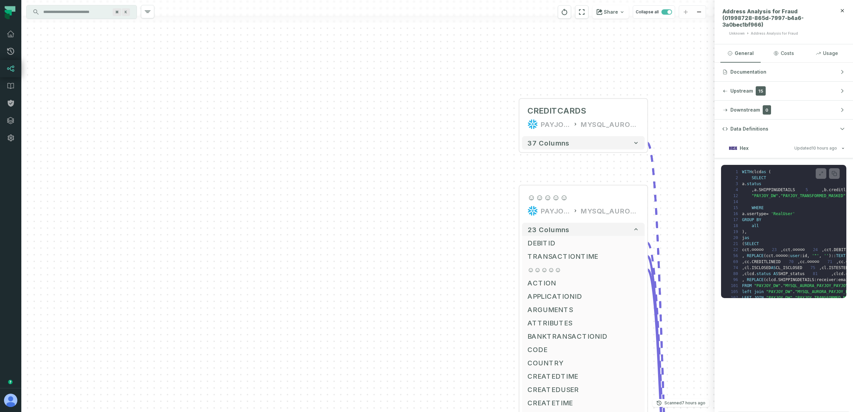
drag, startPoint x: 441, startPoint y: 212, endPoint x: 706, endPoint y: 246, distance: 268.0
click at [706, 246] on div "+ CREDITCARDS PAYJOY_DW MYSQL_AURORA_PAYJOY_PAYJOY_MASKED + 37 columns ☺☺☺☺☺ PA…" at bounding box center [367, 206] width 693 height 412
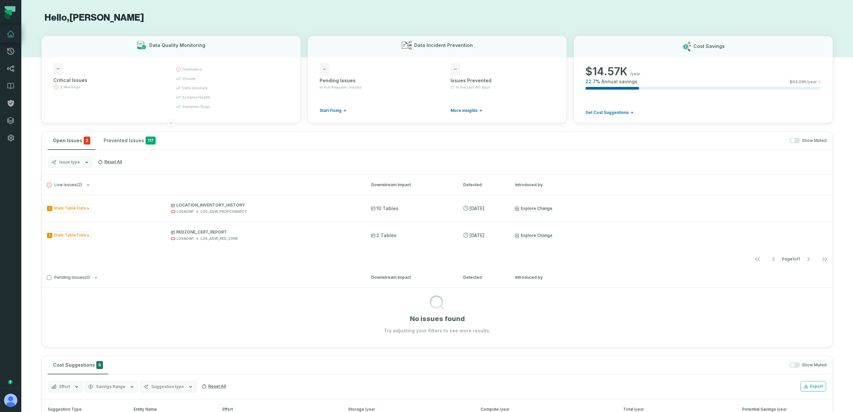
click at [7, 24] on header at bounding box center [10, 12] width 21 height 25
click at [11, 30] on icon at bounding box center [11, 34] width 8 height 8
